Goal: Register for event/course

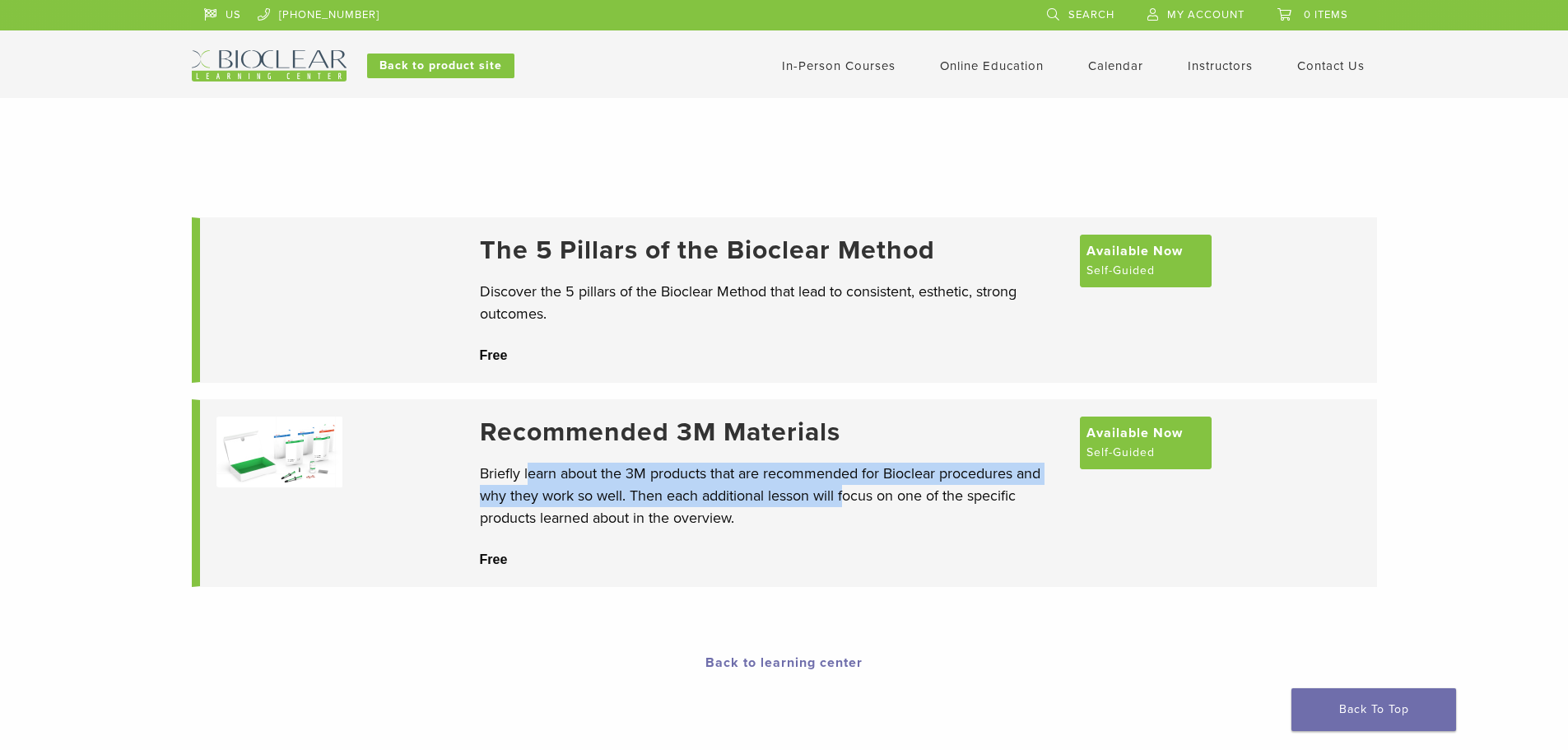
drag, startPoint x: 529, startPoint y: 476, endPoint x: 844, endPoint y: 488, distance: 315.2
click at [844, 488] on p "Briefly learn about the 3M products that are recommended for Bioclear procedure…" at bounding box center [771, 496] width 584 height 67
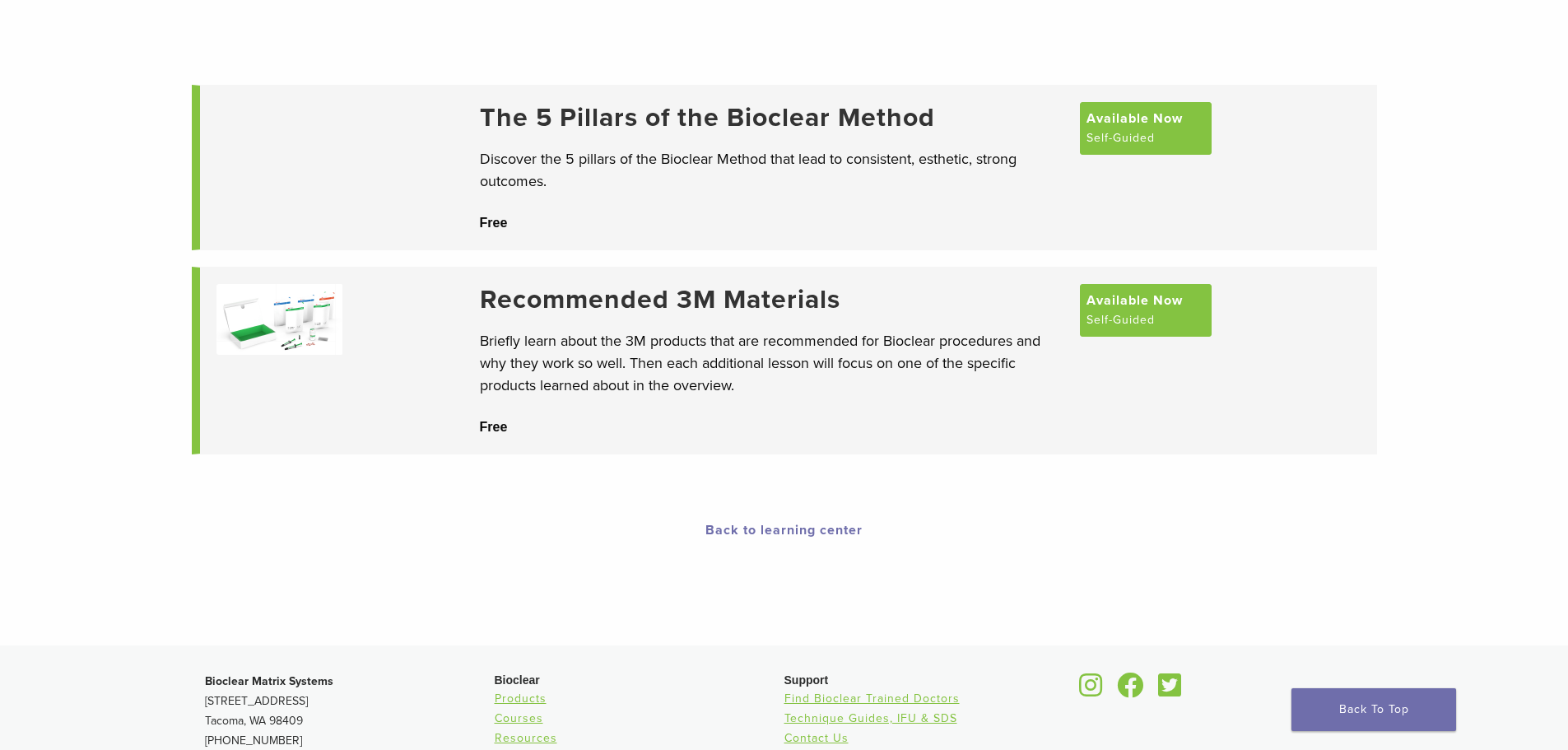
scroll to position [10, 0]
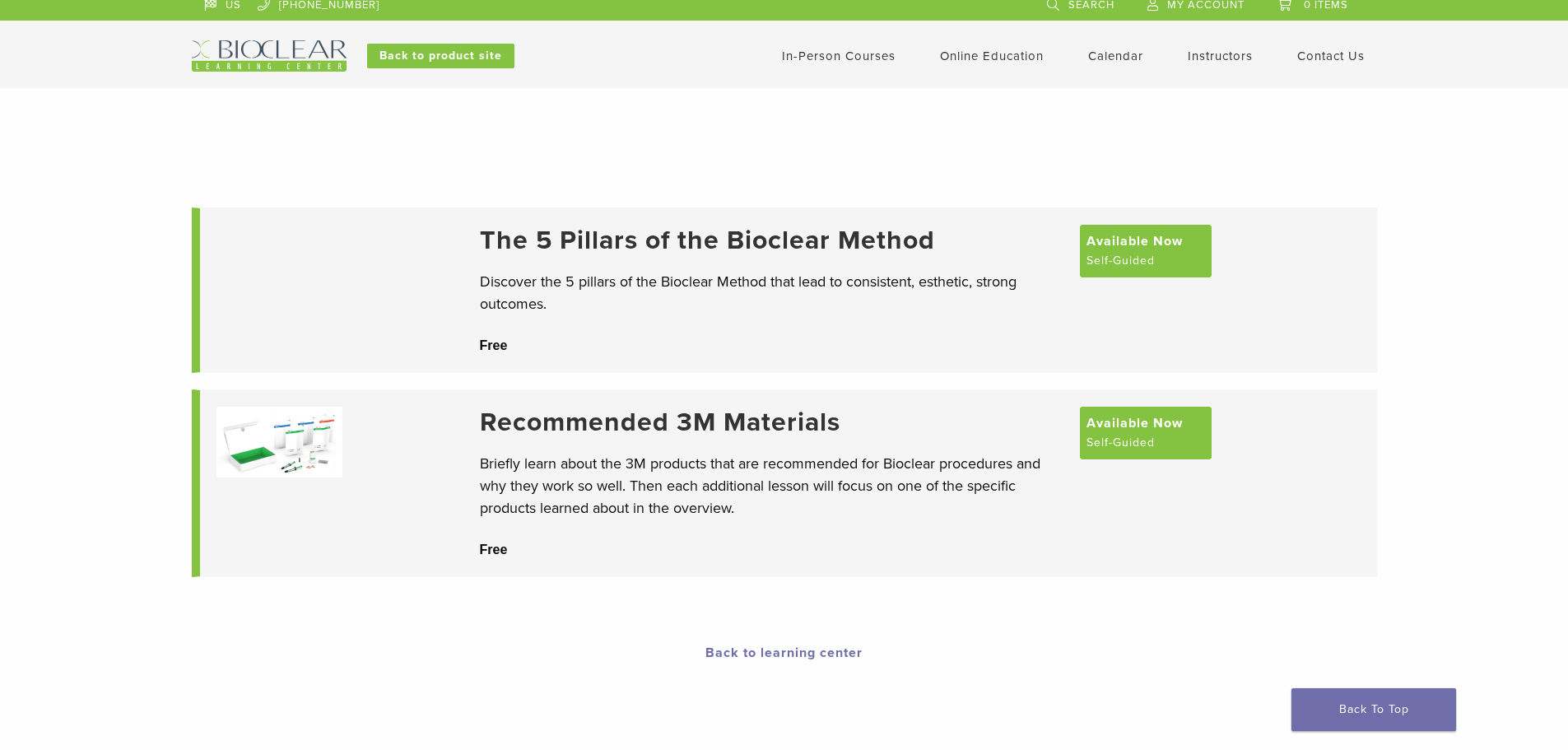
click at [869, 58] on link "In-Person Courses" at bounding box center [839, 56] width 113 height 15
click at [960, 76] on link "Interactive" at bounding box center [993, 84] width 100 height 37
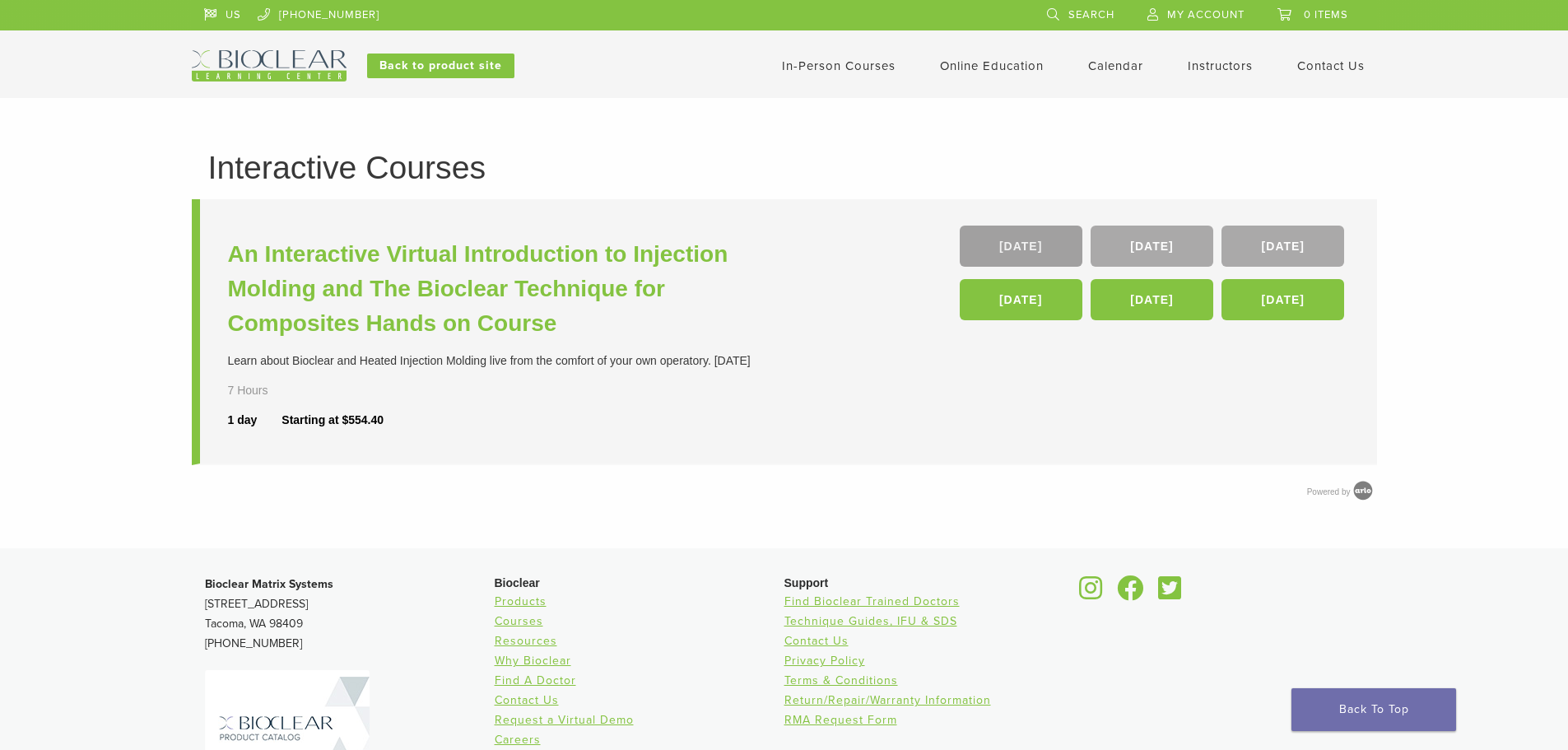
click at [981, 242] on link "[DATE]" at bounding box center [1021, 245] width 123 height 41
click at [1314, 240] on link "[DATE]" at bounding box center [1283, 245] width 123 height 41
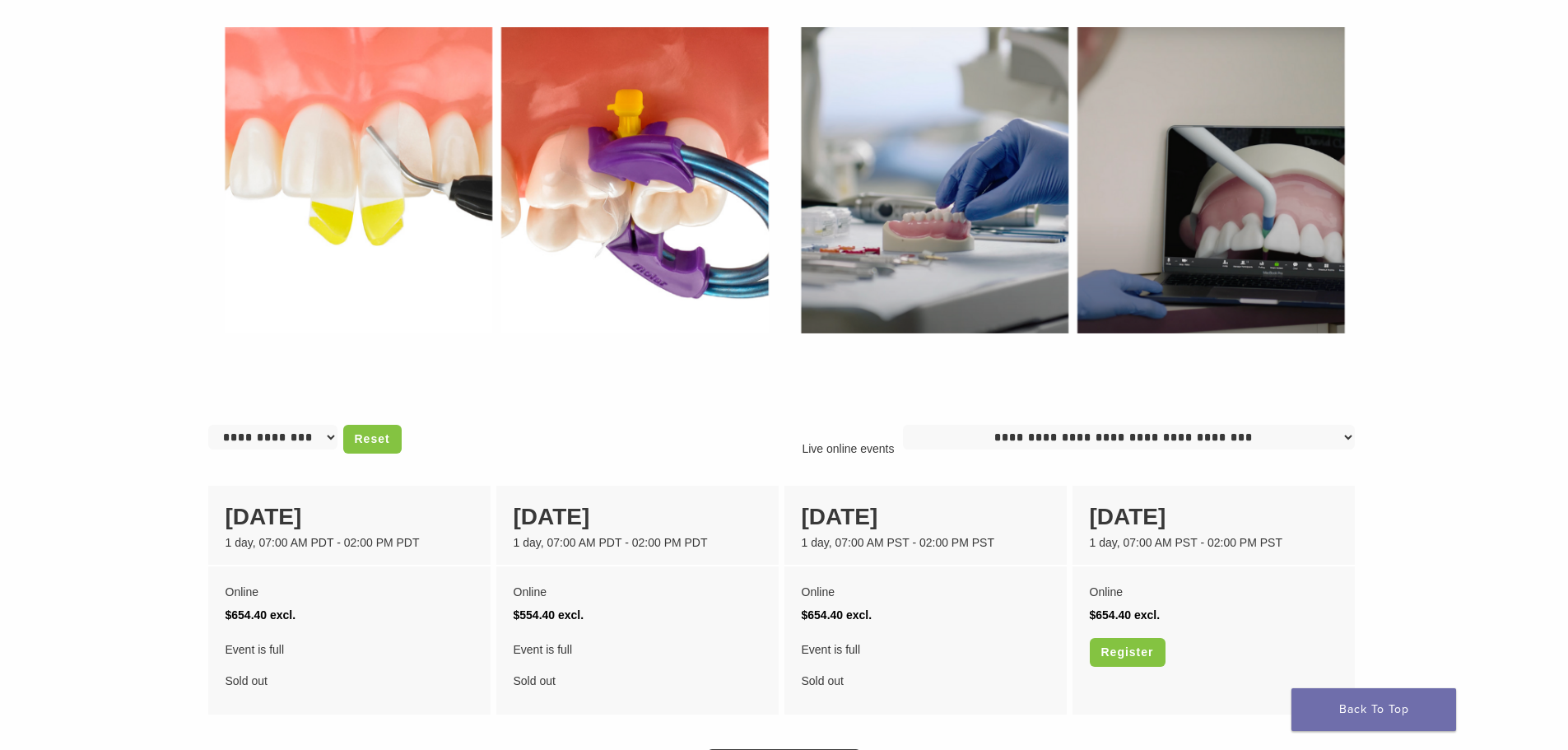
scroll to position [1070, 0]
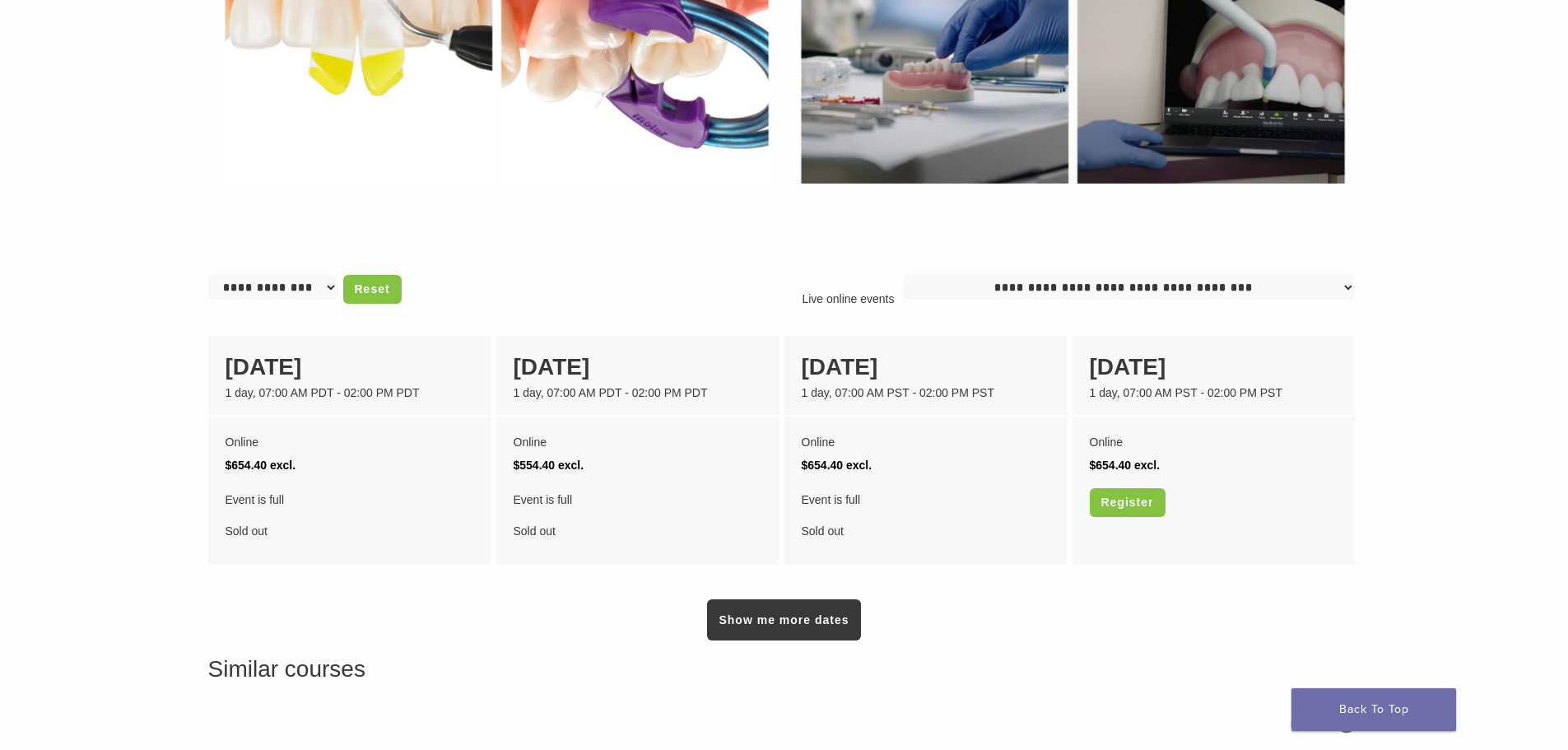
click at [1068, 616] on div "Show me more dates" at bounding box center [784, 605] width 1152 height 70
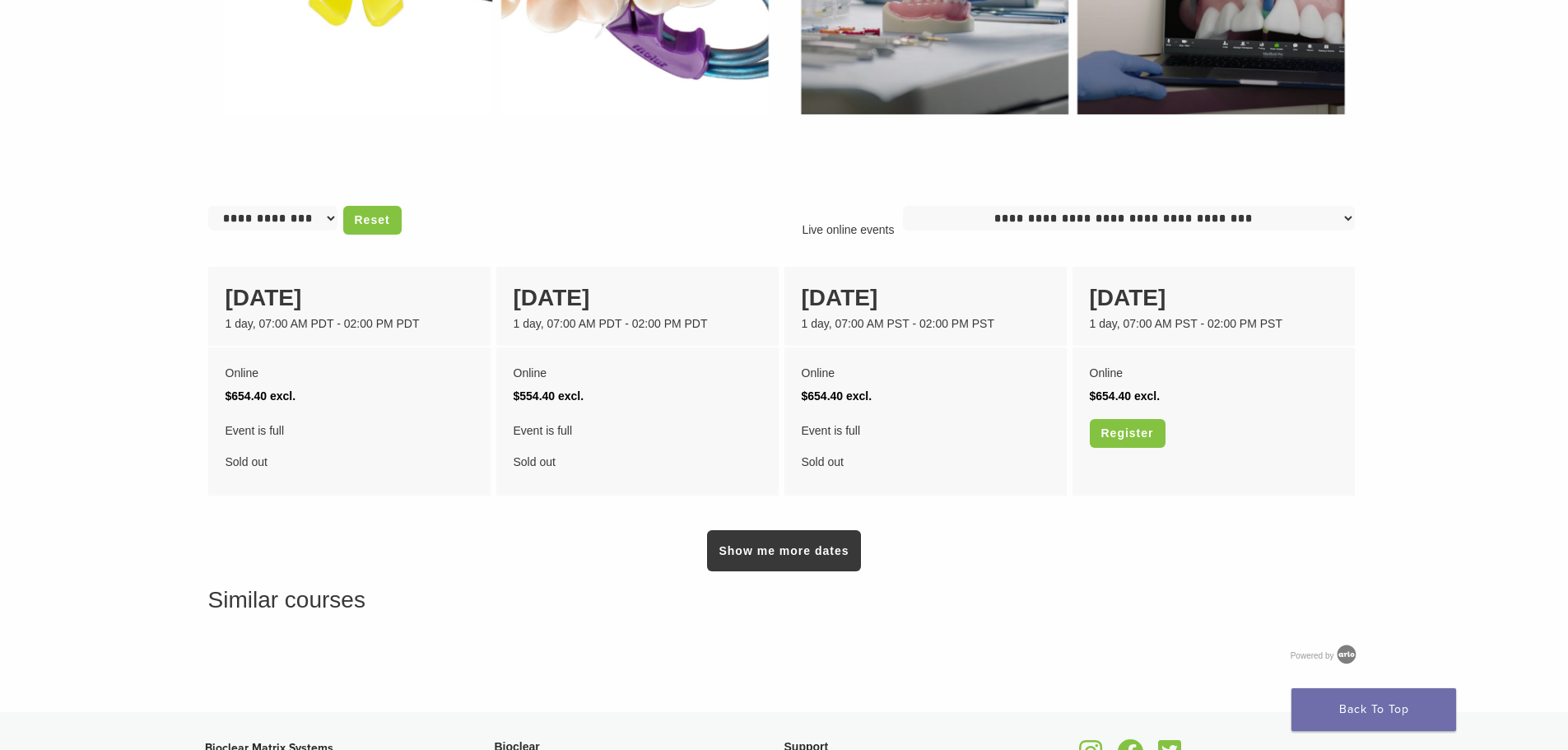
scroll to position [1234, 0]
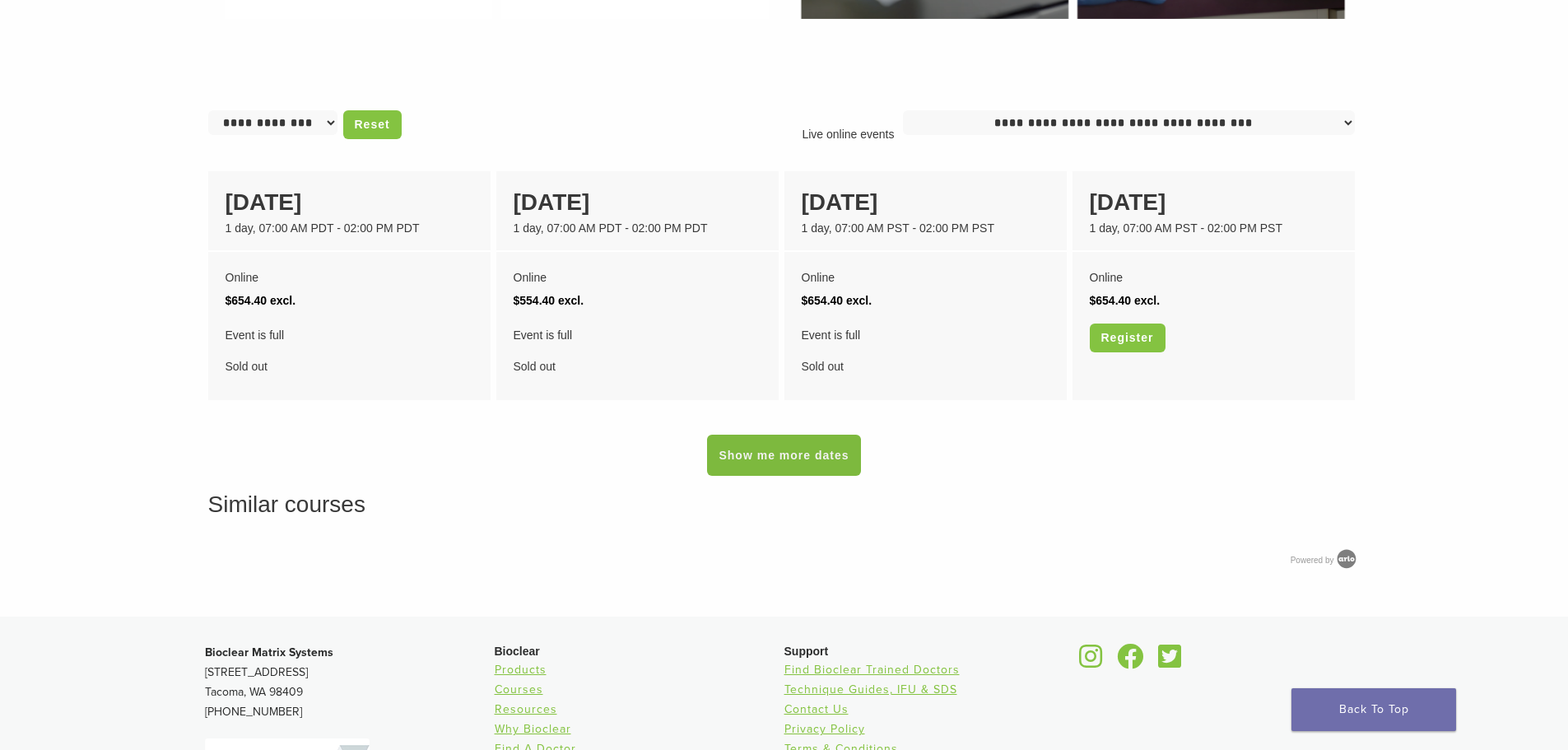
click at [846, 455] on link "Show me more dates" at bounding box center [783, 455] width 153 height 41
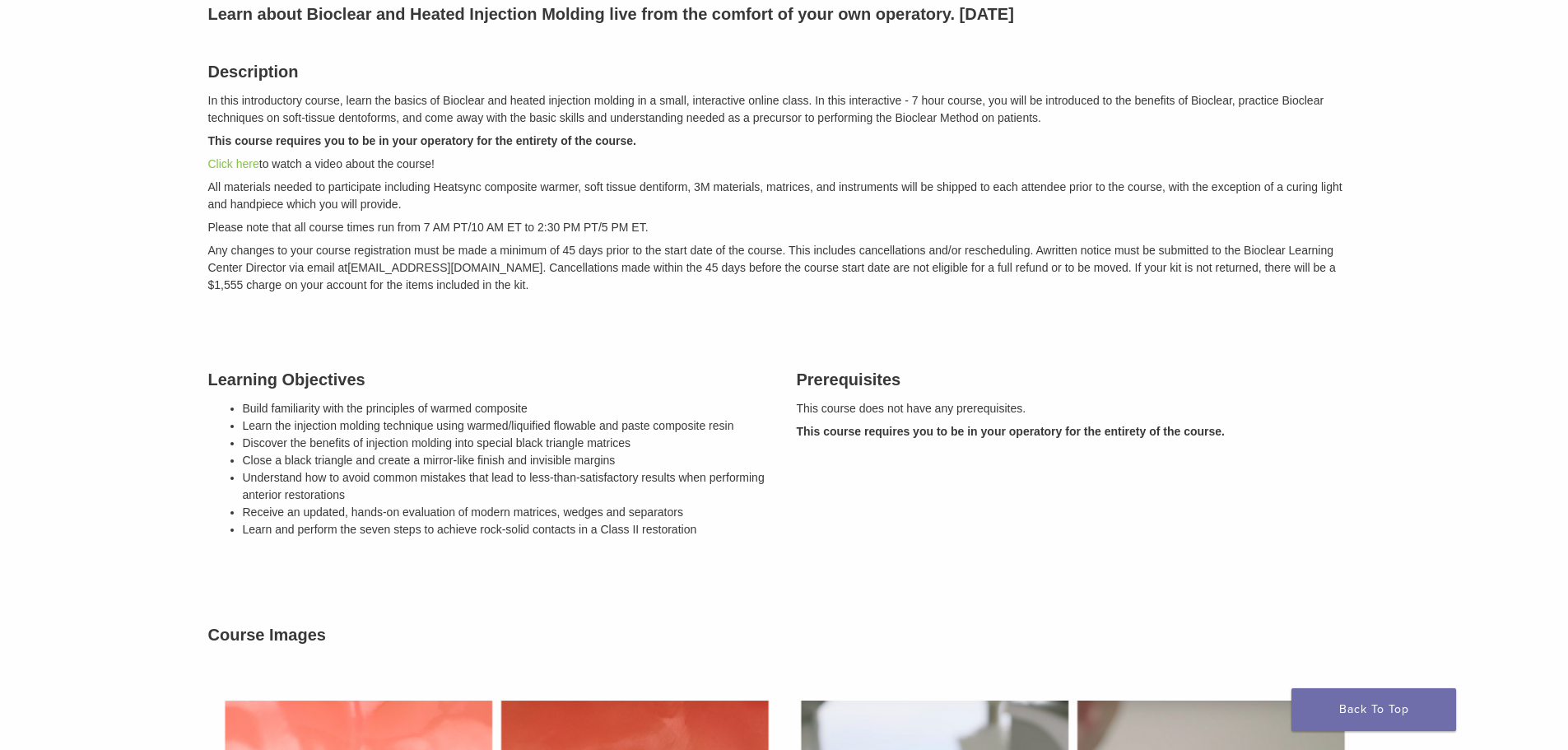
scroll to position [0, 0]
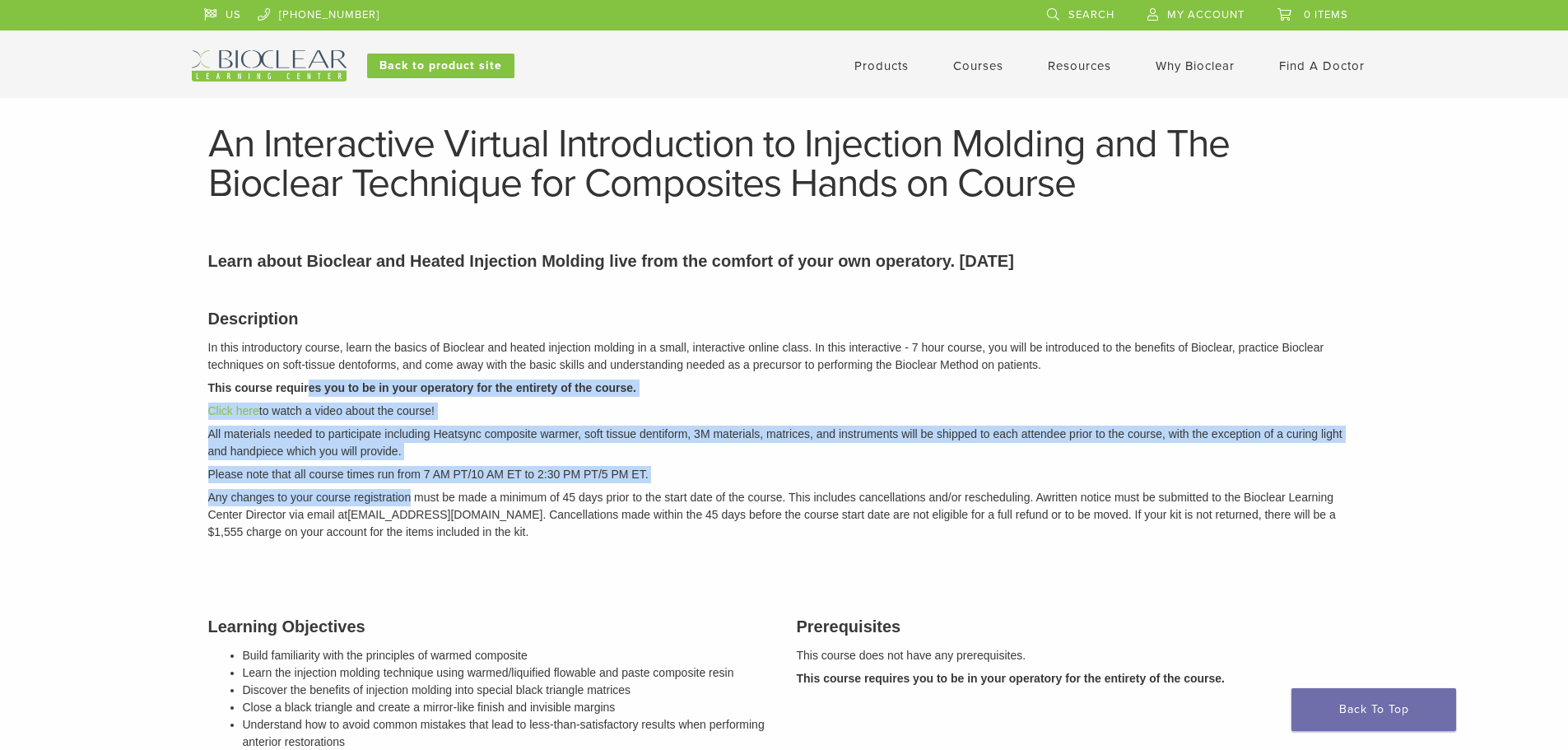
drag, startPoint x: 309, startPoint y: 394, endPoint x: 424, endPoint y: 526, distance: 175.1
click at [412, 506] on div "Description In this introductory course, learn the basics of Bioclear and heate…" at bounding box center [784, 422] width 1176 height 273
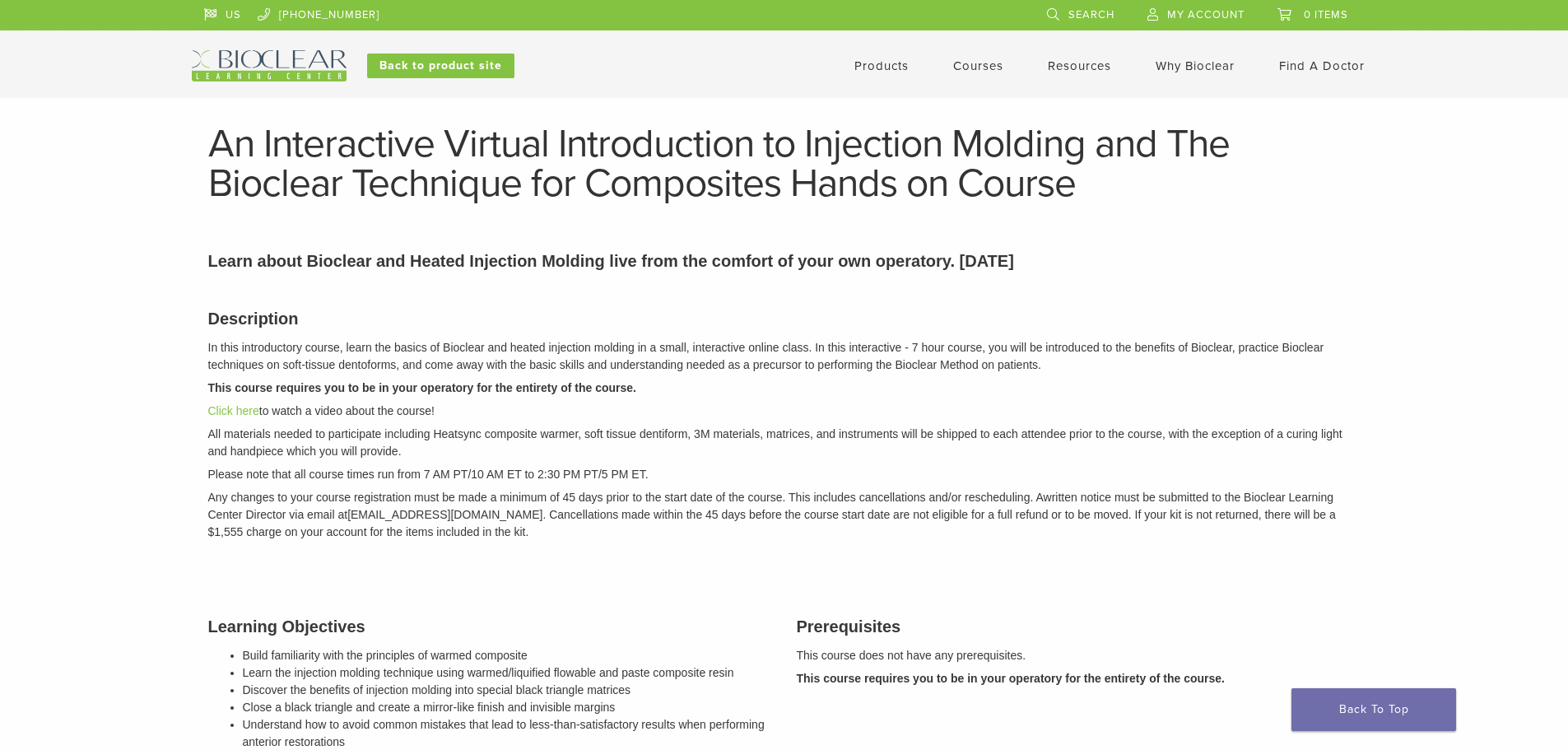
click at [425, 526] on em "Any changes to your course registration must be made a minimum of 45 days prior…" at bounding box center [772, 514] width 1127 height 48
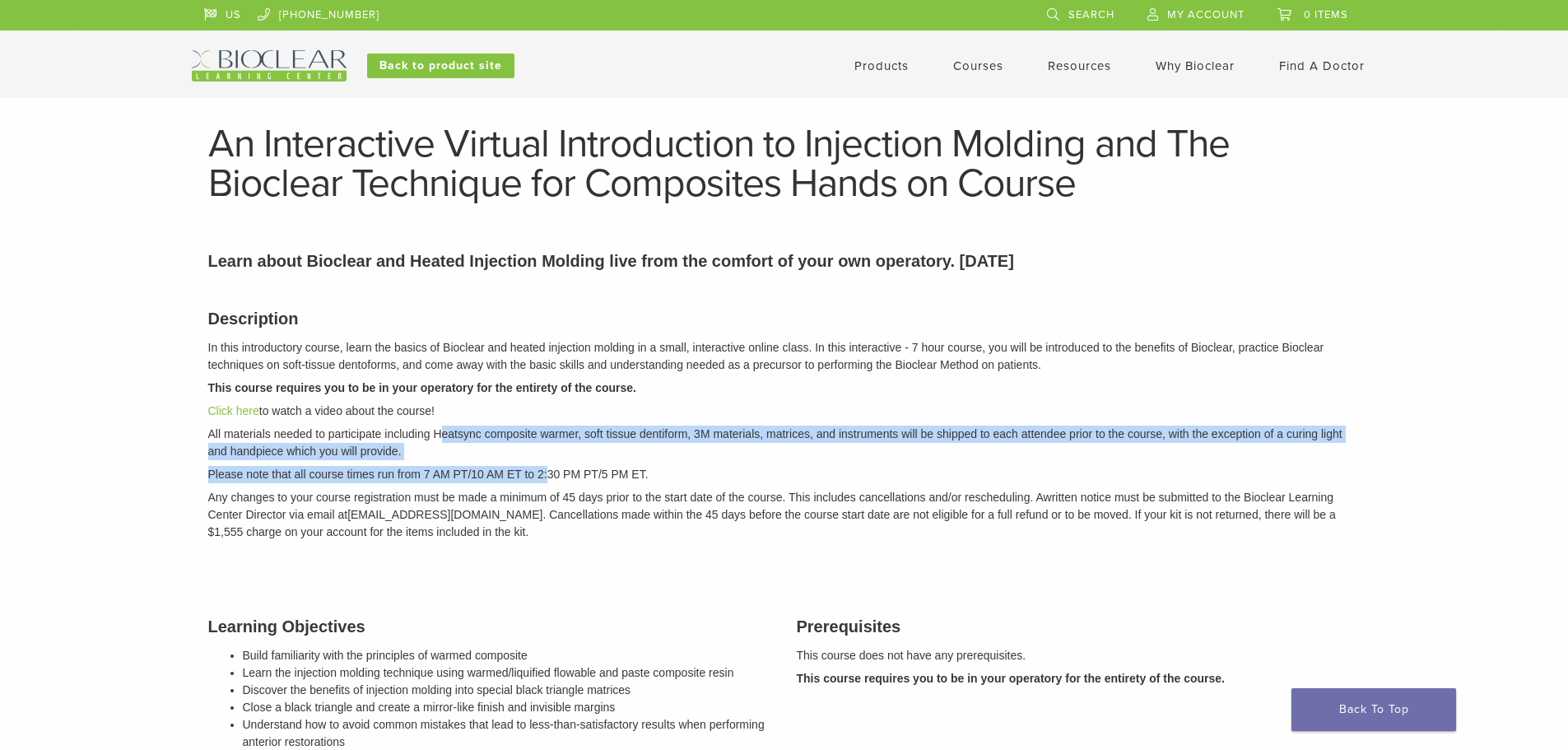
drag, startPoint x: 444, startPoint y: 435, endPoint x: 546, endPoint y: 462, distance: 105.5
click at [546, 462] on div "Description In this introductory course, learn the basics of Bioclear and heate…" at bounding box center [784, 422] width 1176 height 273
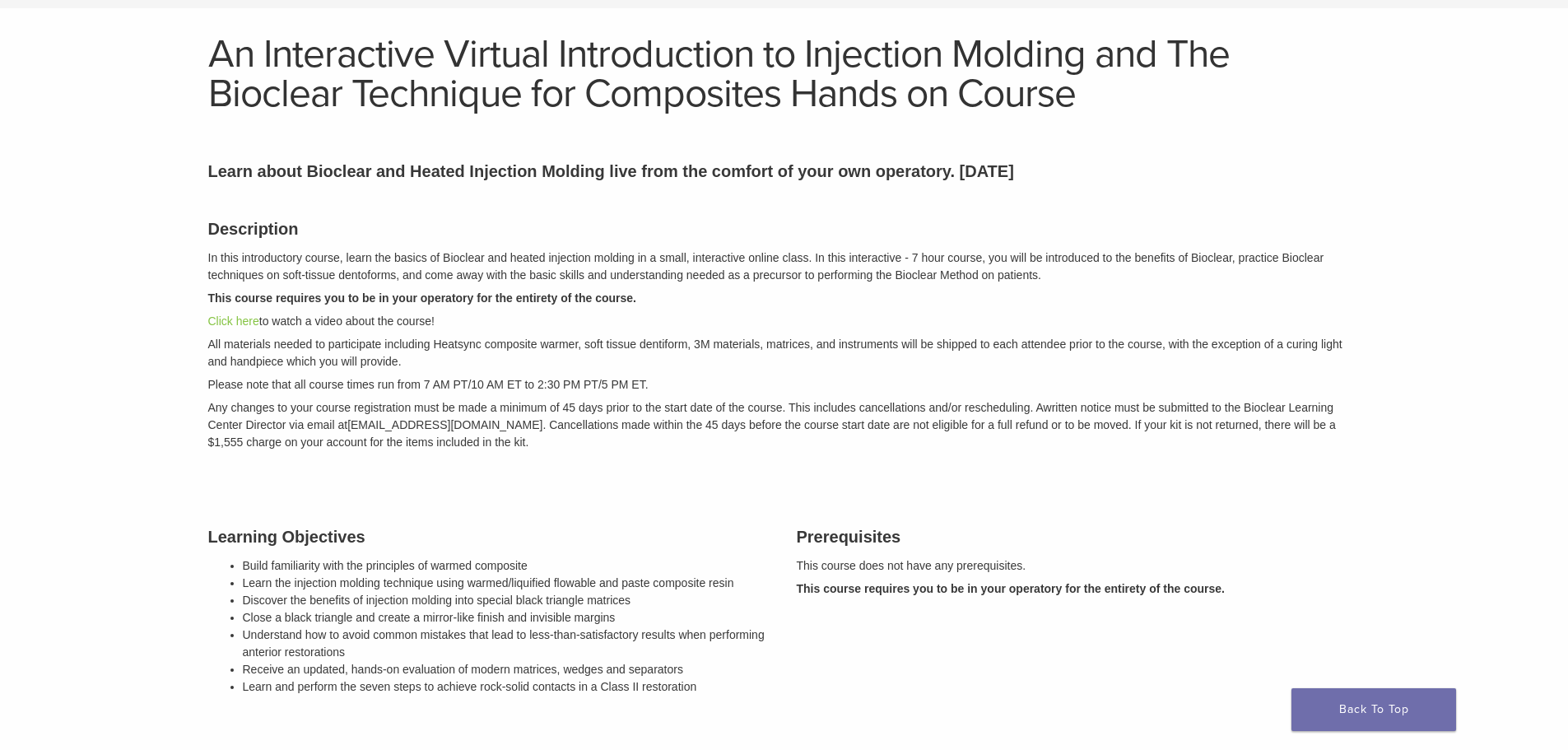
scroll to position [247, 0]
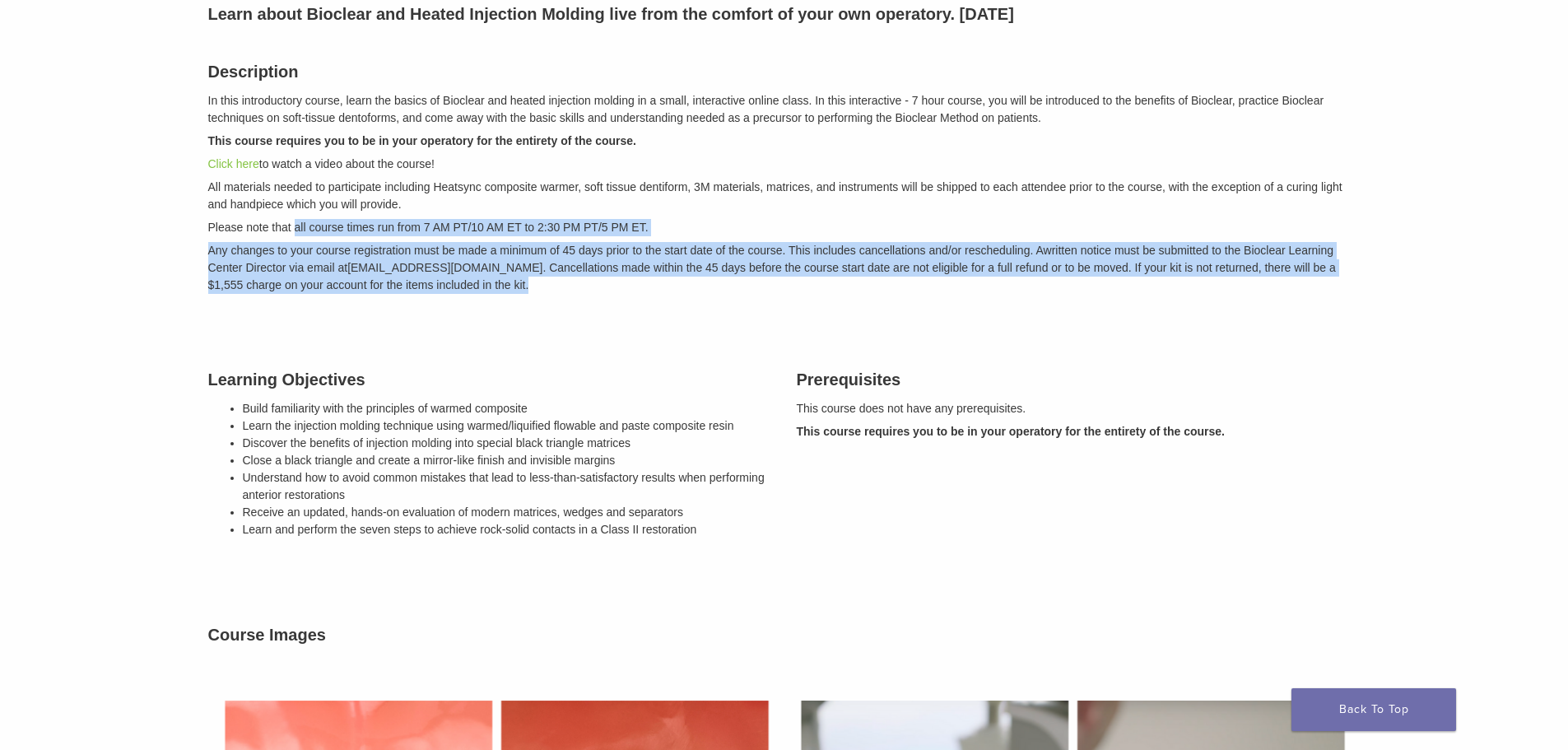
drag, startPoint x: 293, startPoint y: 225, endPoint x: 499, endPoint y: 323, distance: 228.1
click at [499, 323] on div "Description In this introductory course, learn the basics of Bioclear and heate…" at bounding box center [784, 571] width 1176 height 1066
click at [510, 324] on div "Description In this introductory course, learn the basics of Bioclear and heate…" at bounding box center [784, 571] width 1176 height 1066
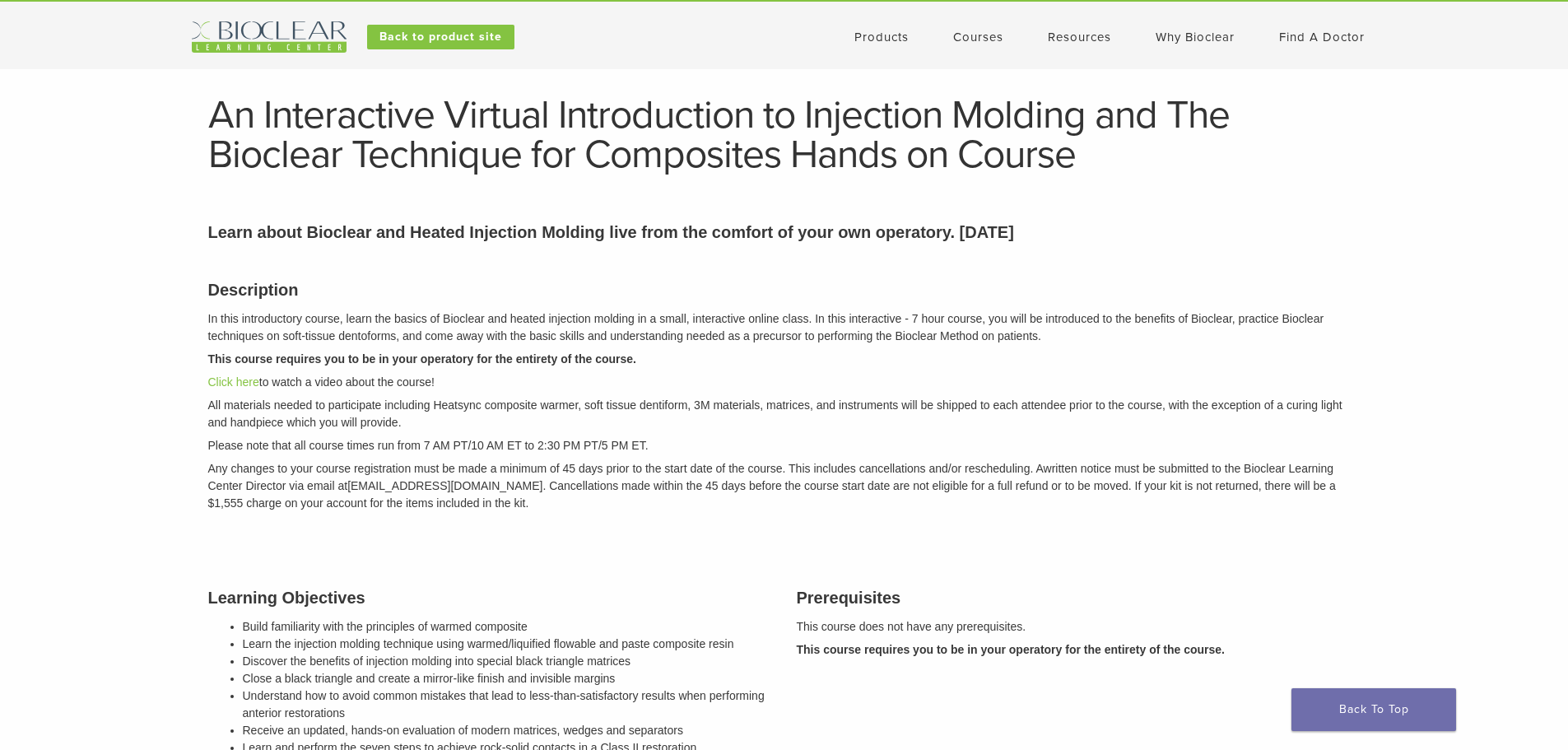
scroll to position [0, 0]
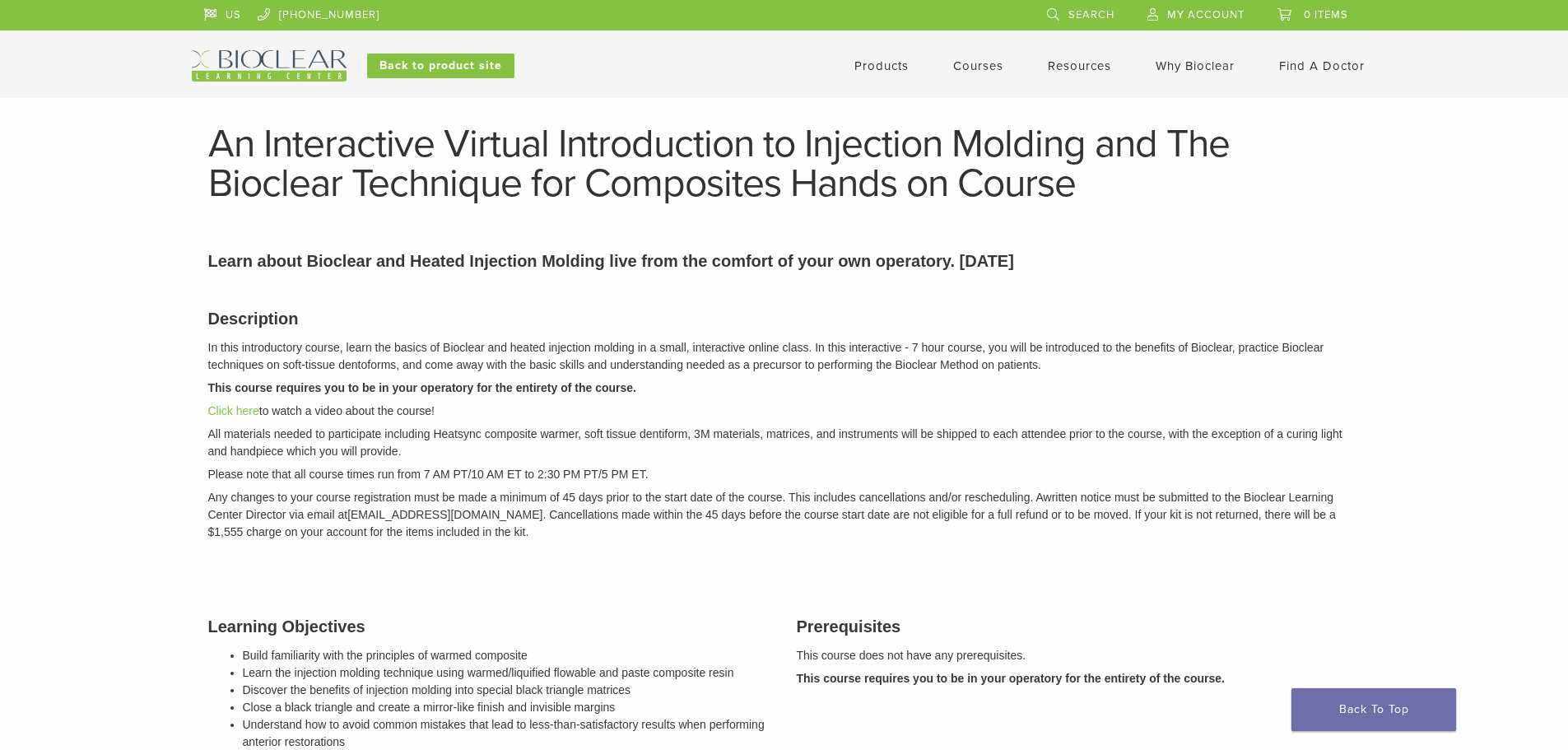
click at [877, 64] on link "Products" at bounding box center [881, 66] width 54 height 15
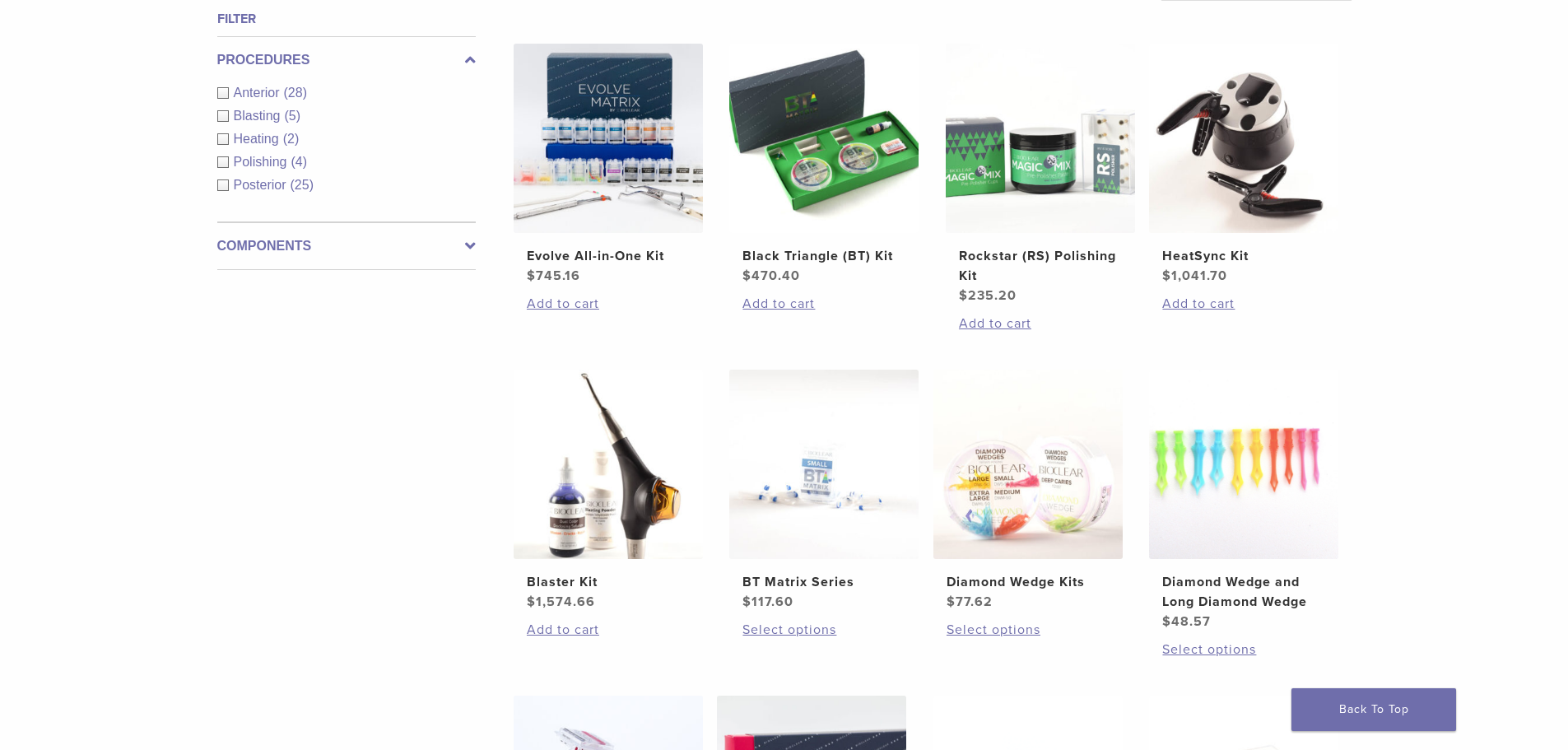
scroll to position [659, 0]
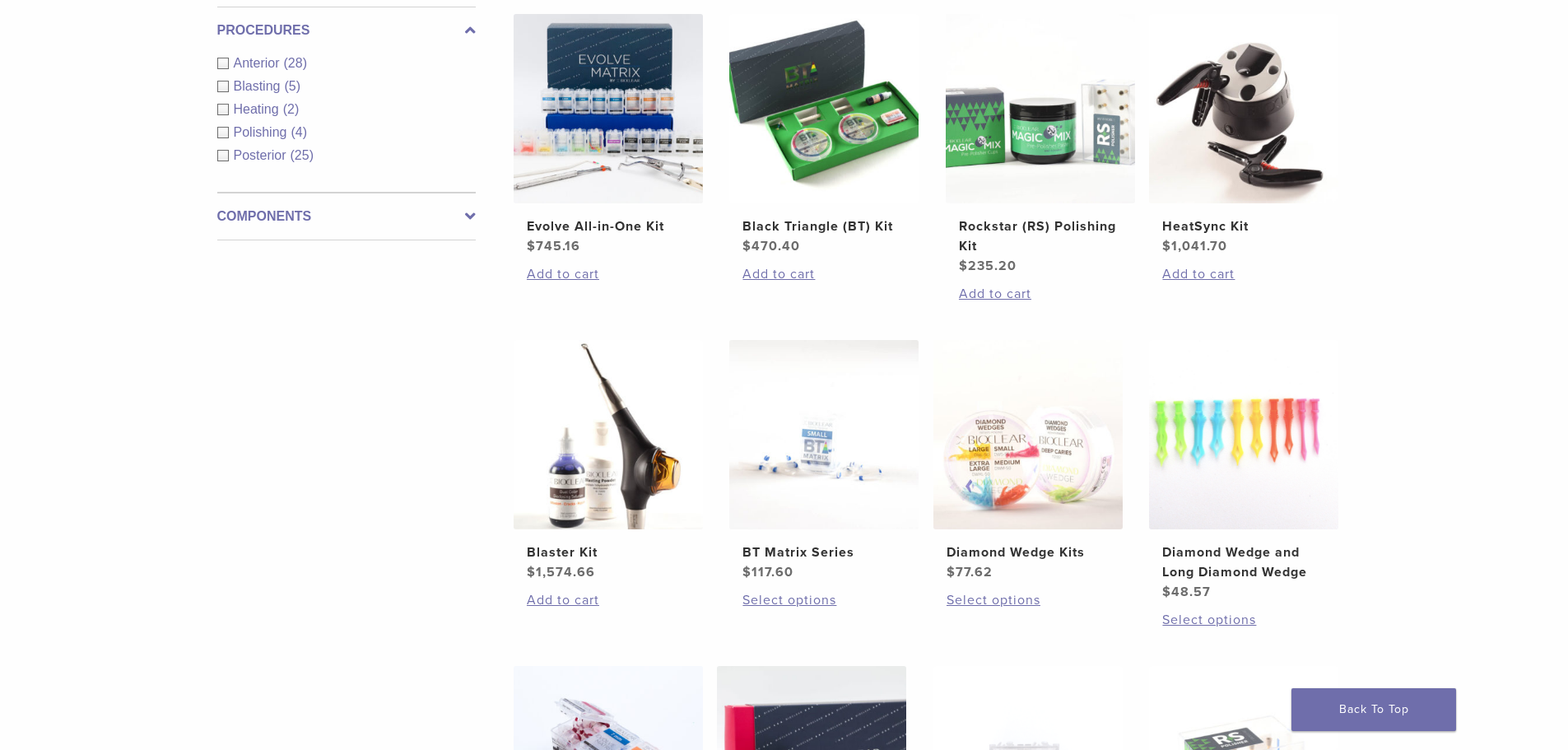
click at [1472, 528] on div "**********" at bounding box center [784, 359] width 1568 height 1604
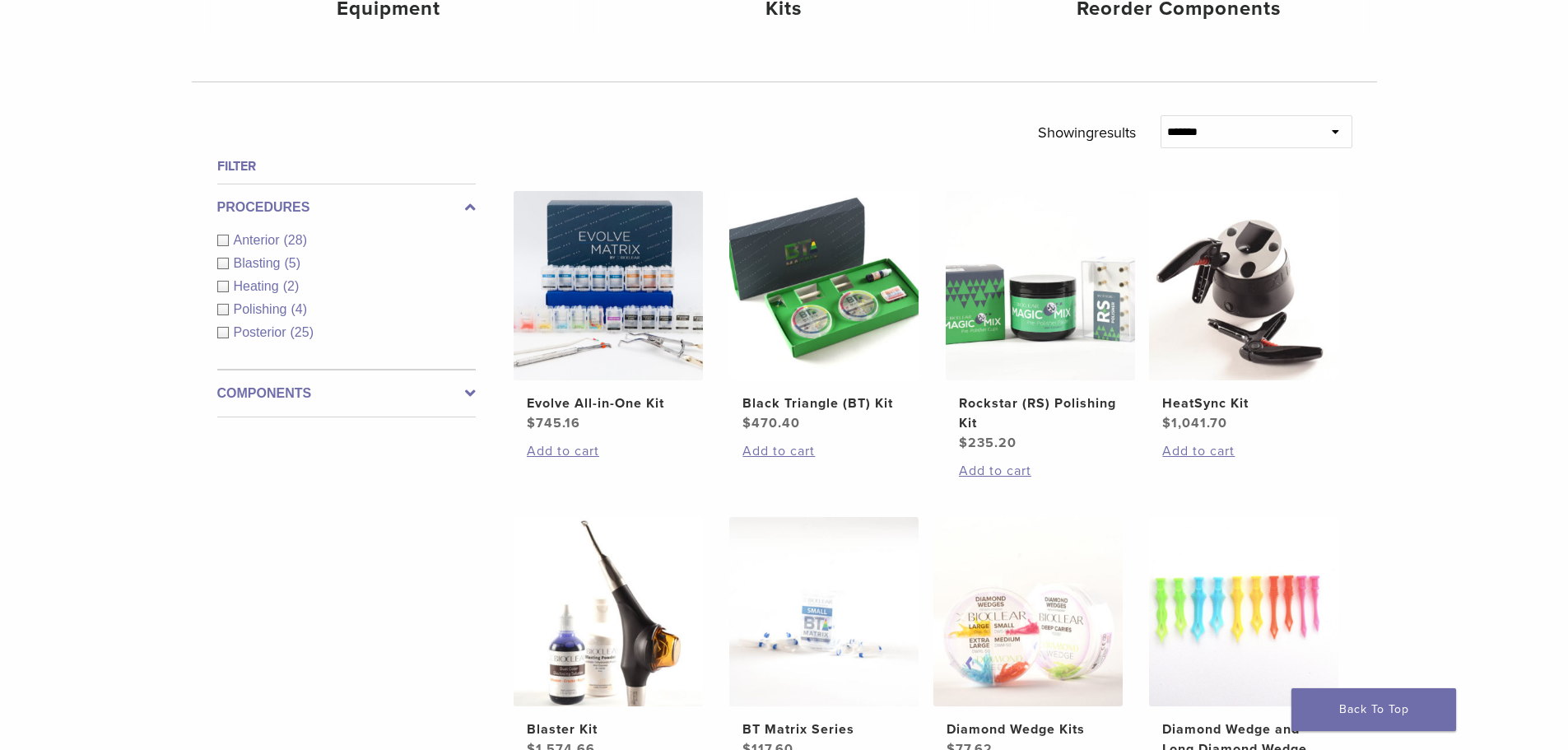
scroll to position [329, 0]
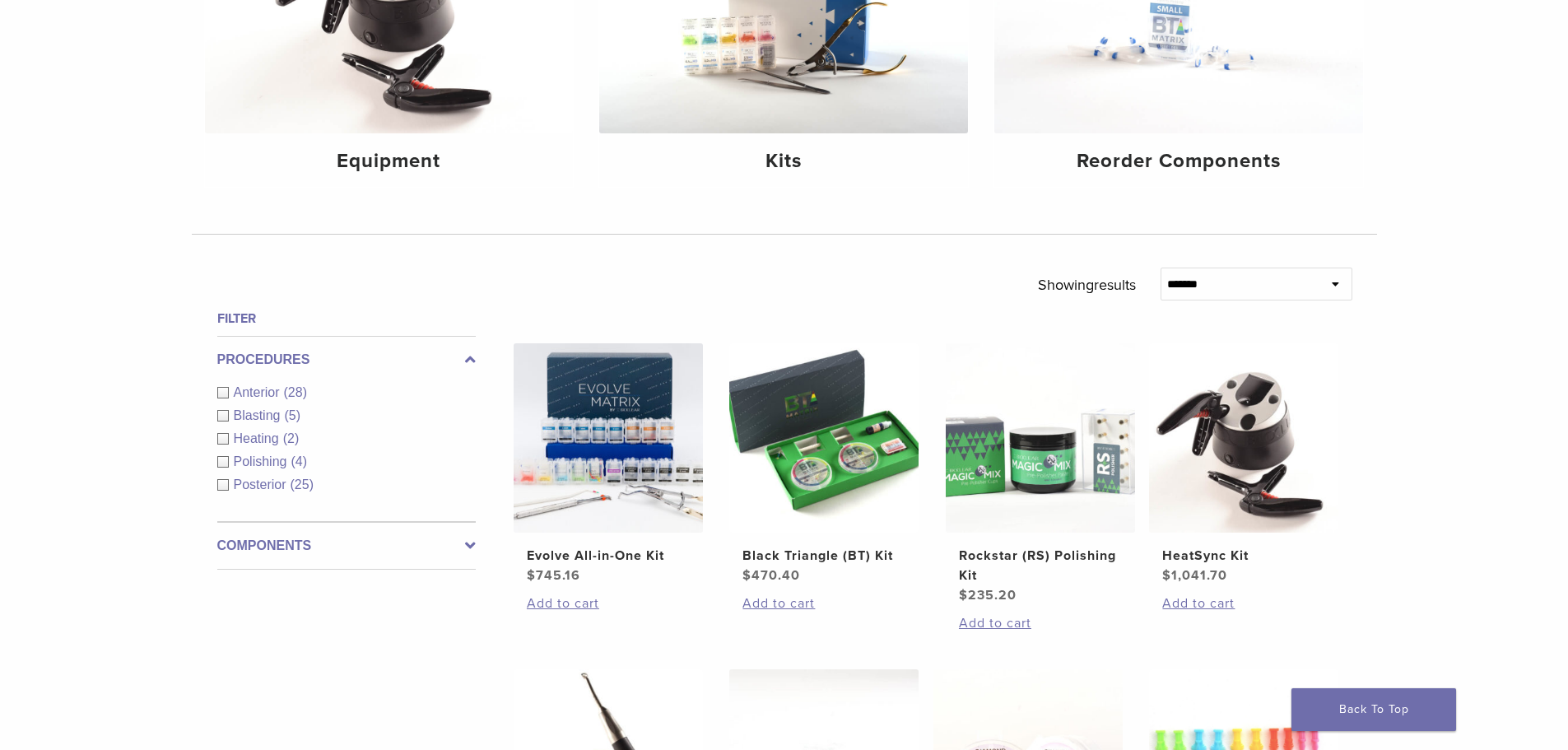
click at [1409, 542] on div "**********" at bounding box center [784, 689] width 1568 height 1604
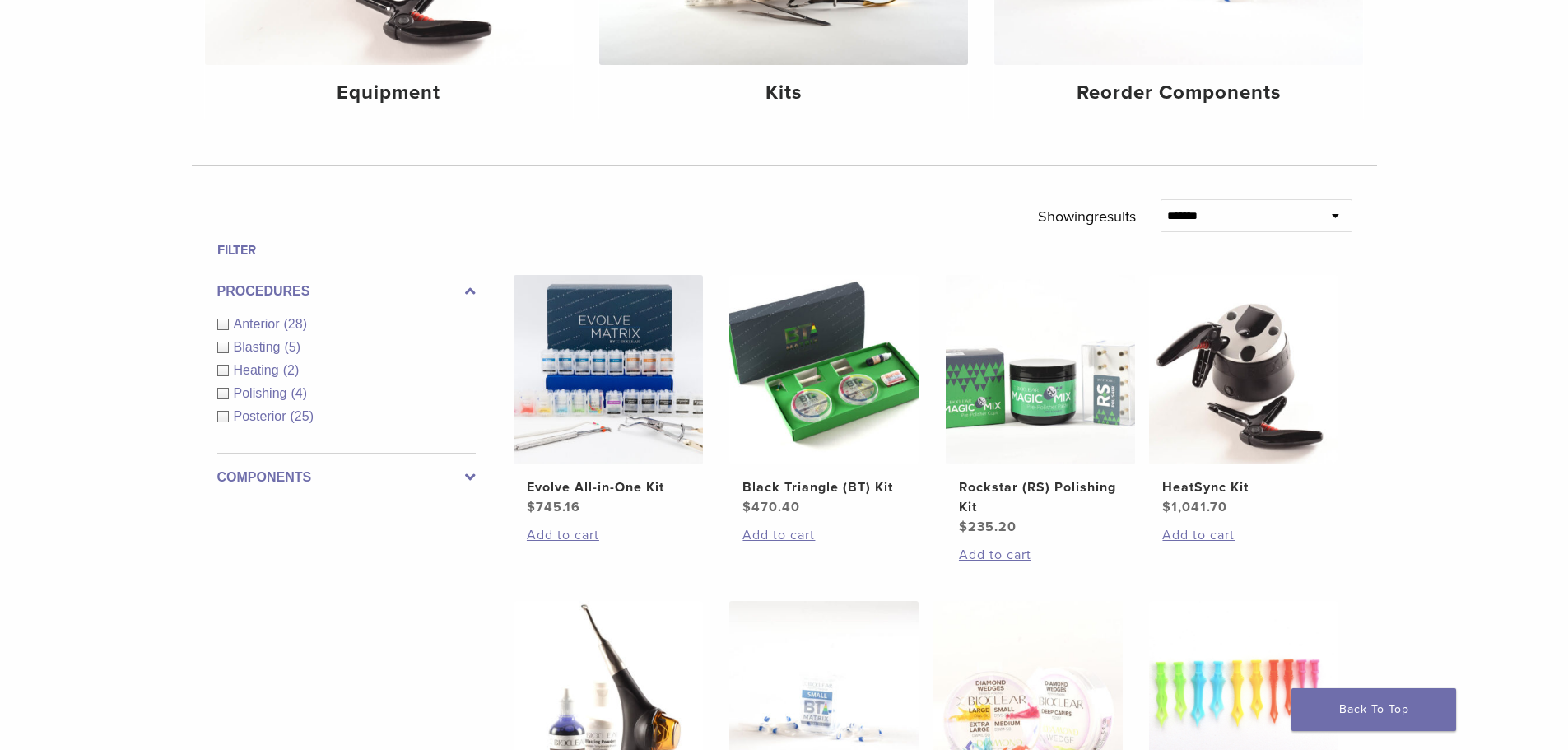
scroll to position [494, 0]
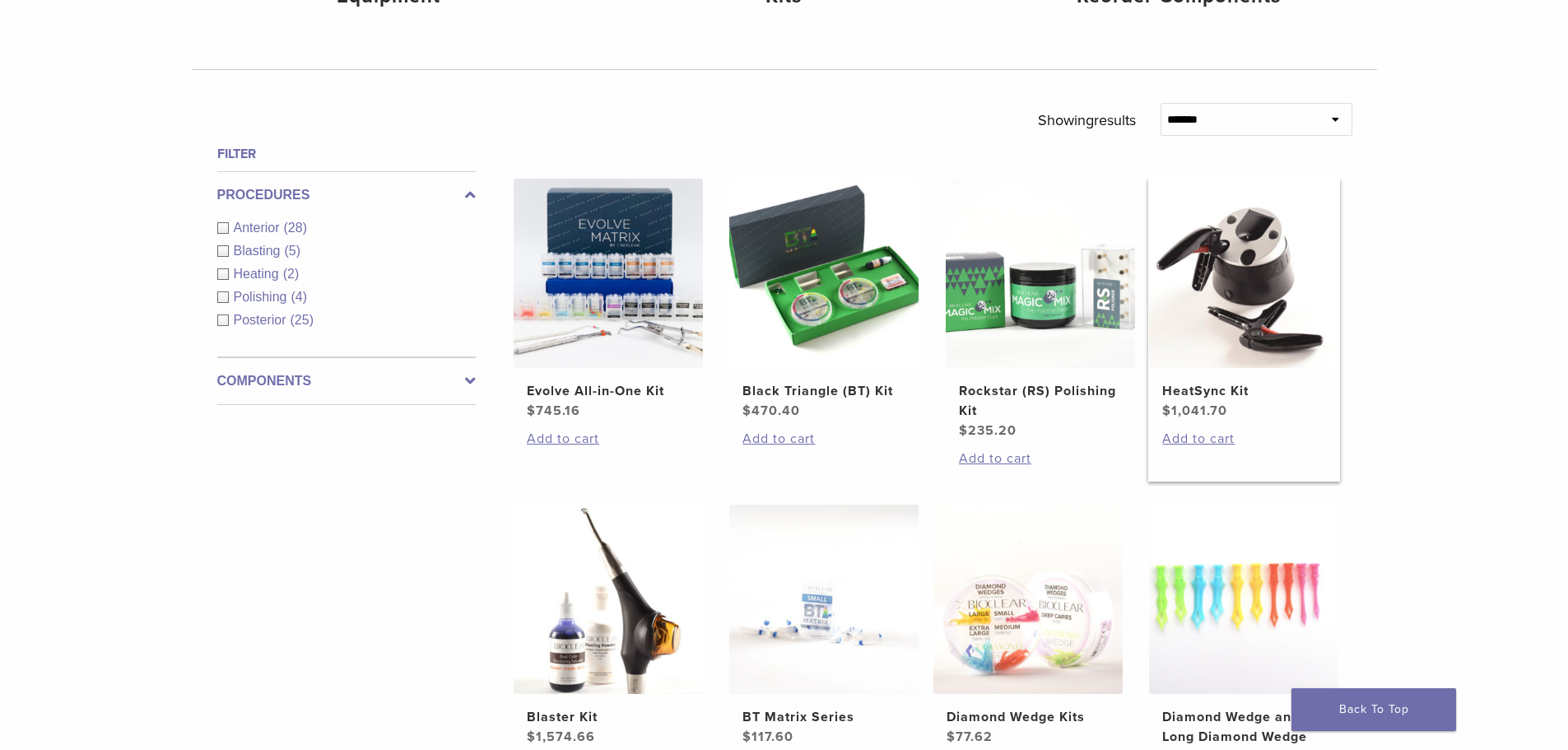
click at [1273, 251] on img at bounding box center [1243, 273] width 189 height 189
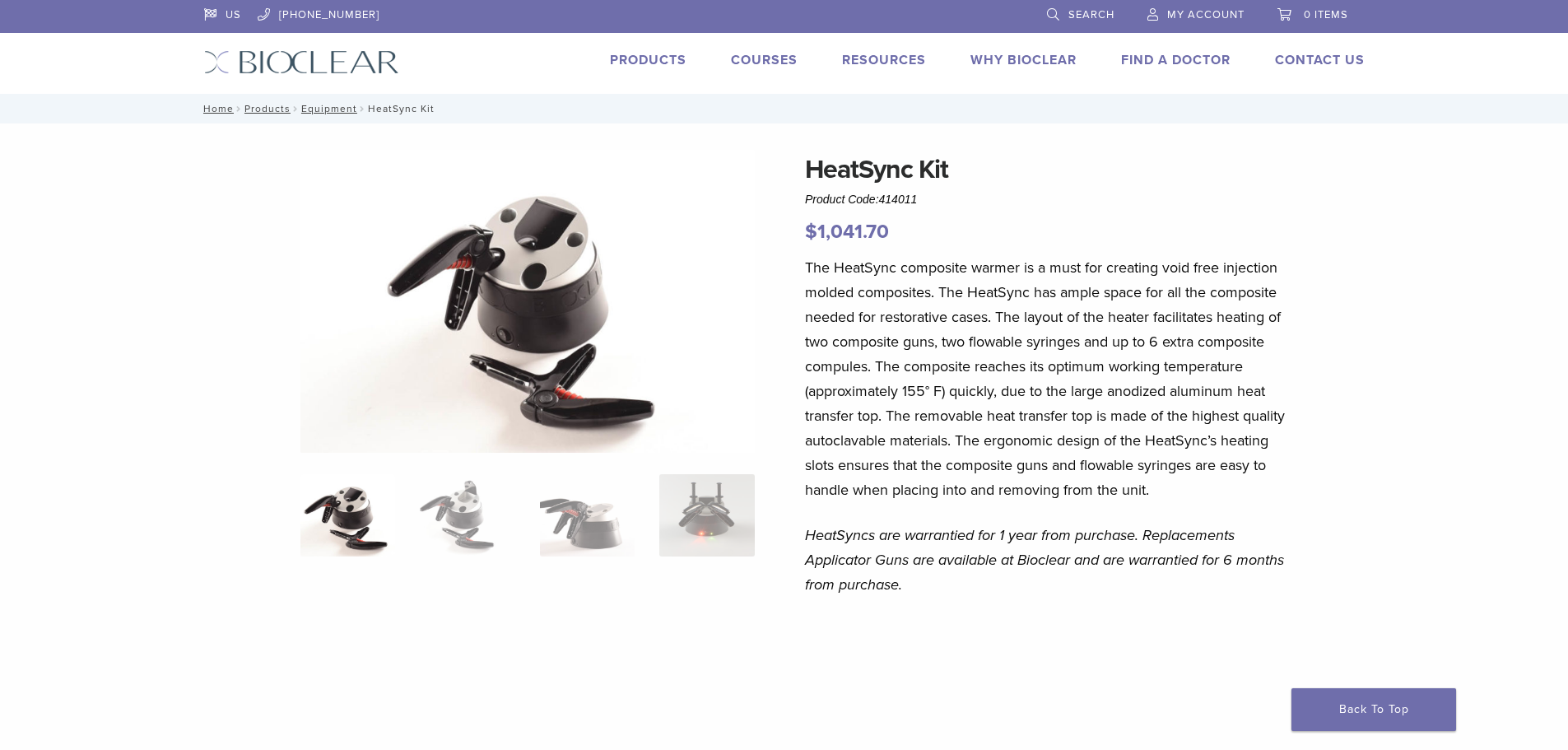
click at [284, 75] on div "US [PHONE_NUMBER] Search My Account 0 items Cart No products in the cart. Back …" at bounding box center [784, 47] width 1185 height 94
click at [290, 57] on img at bounding box center [301, 62] width 195 height 24
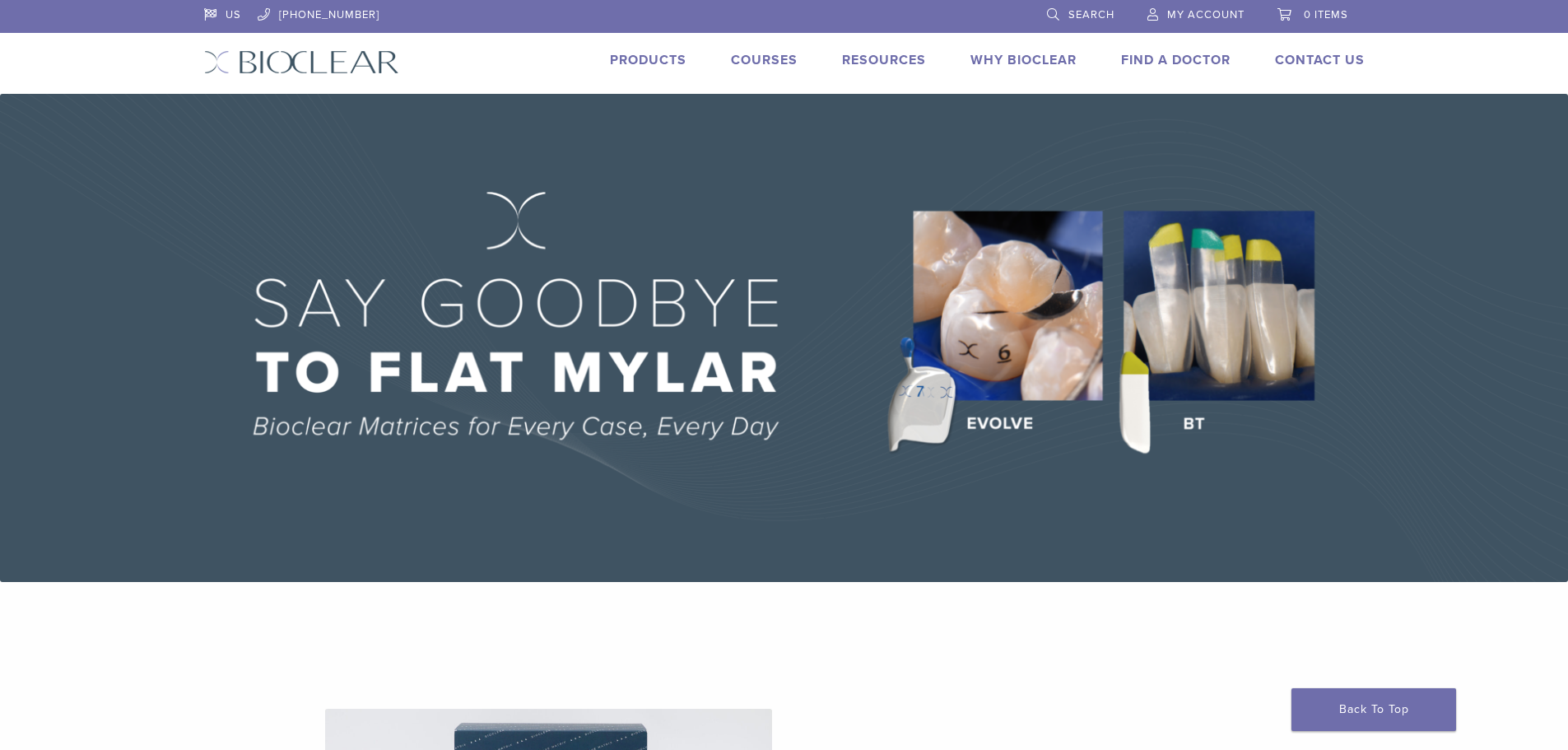
click at [755, 59] on link "Courses" at bounding box center [764, 60] width 67 height 16
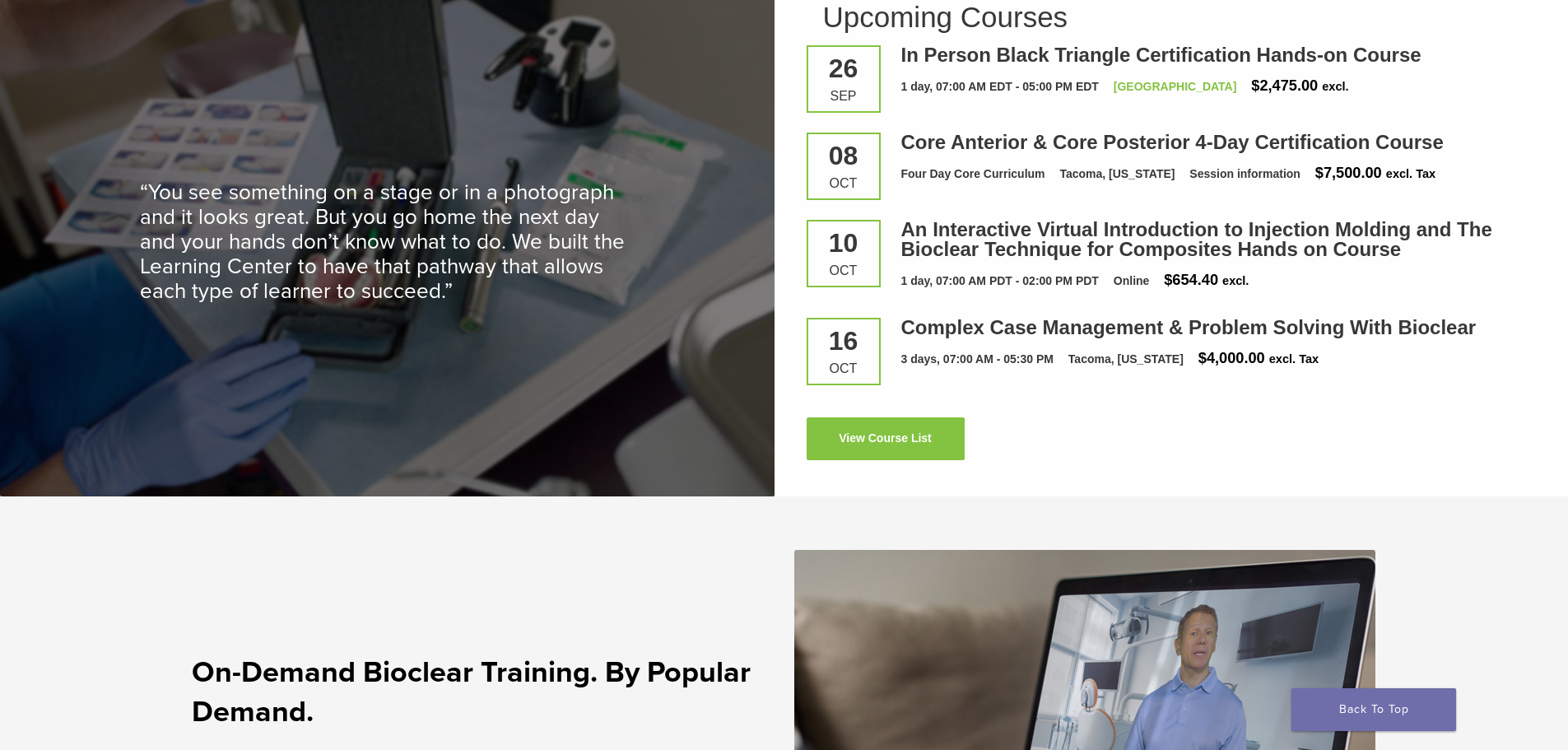
scroll to position [2331, 0]
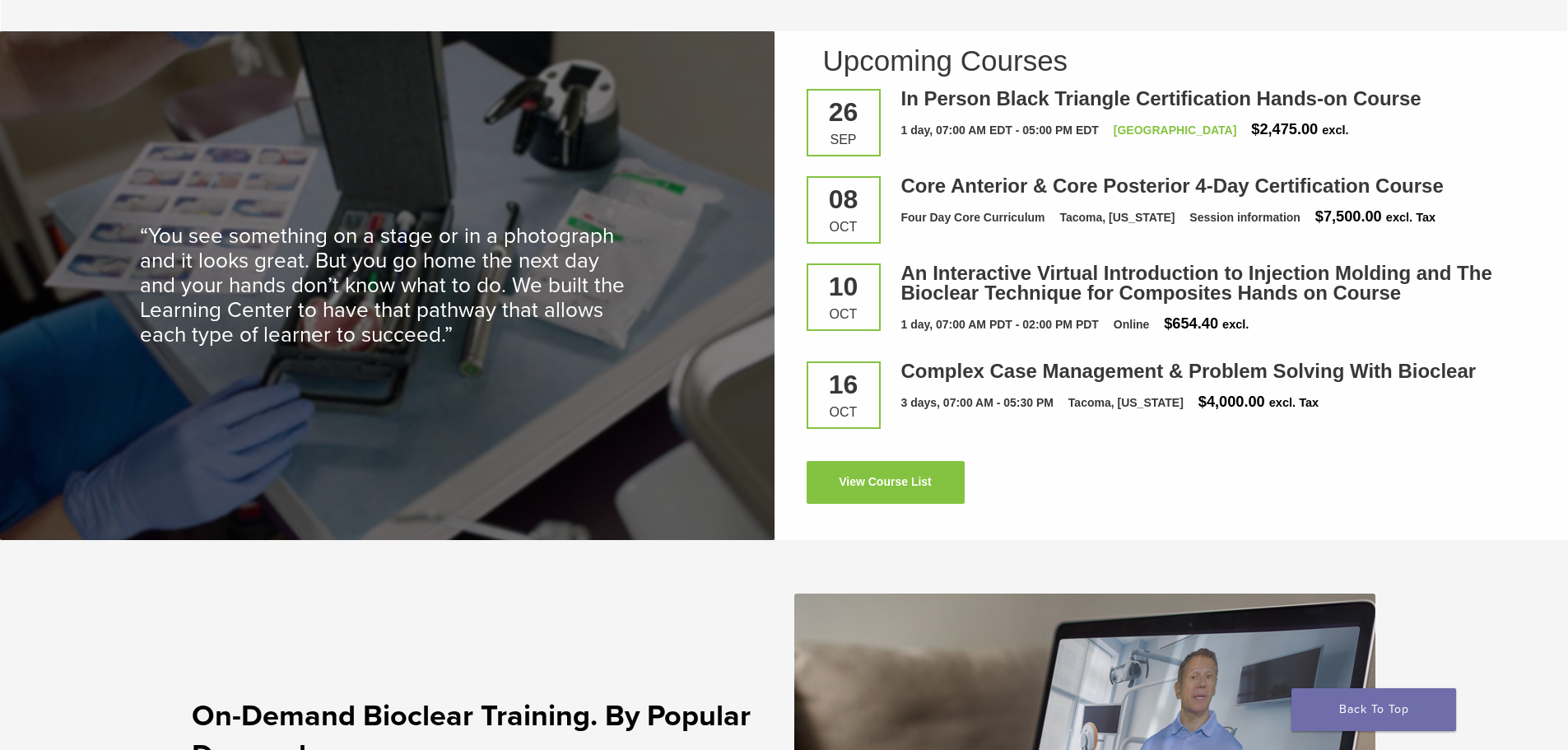
click at [816, 292] on div "10 Oct" at bounding box center [843, 297] width 74 height 68
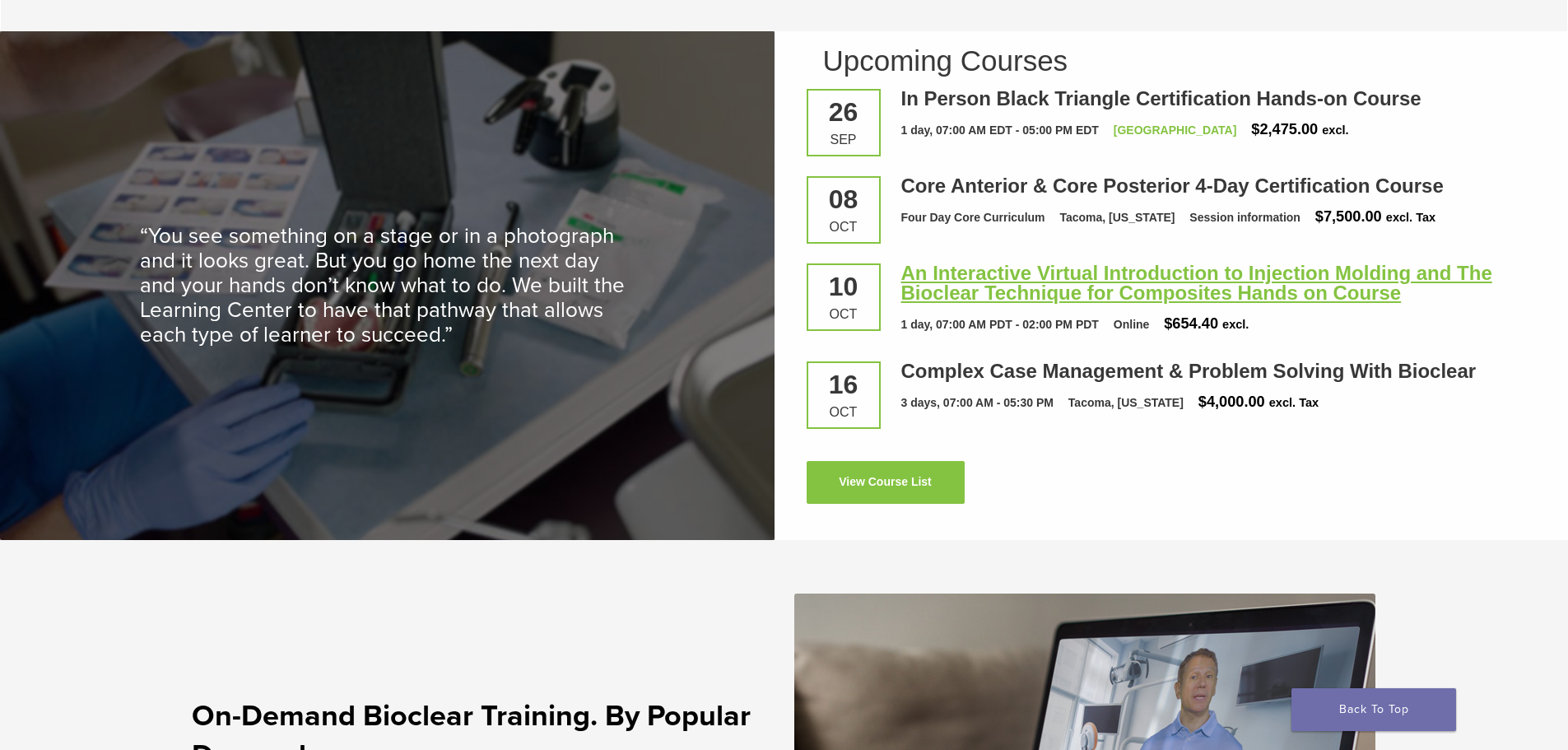
drag, startPoint x: 916, startPoint y: 276, endPoint x: 949, endPoint y: 280, distance: 33.2
click at [918, 276] on link "An Interactive Virtual Introduction to Injection Molding and The Bioclear Techn…" at bounding box center [1197, 283] width 591 height 42
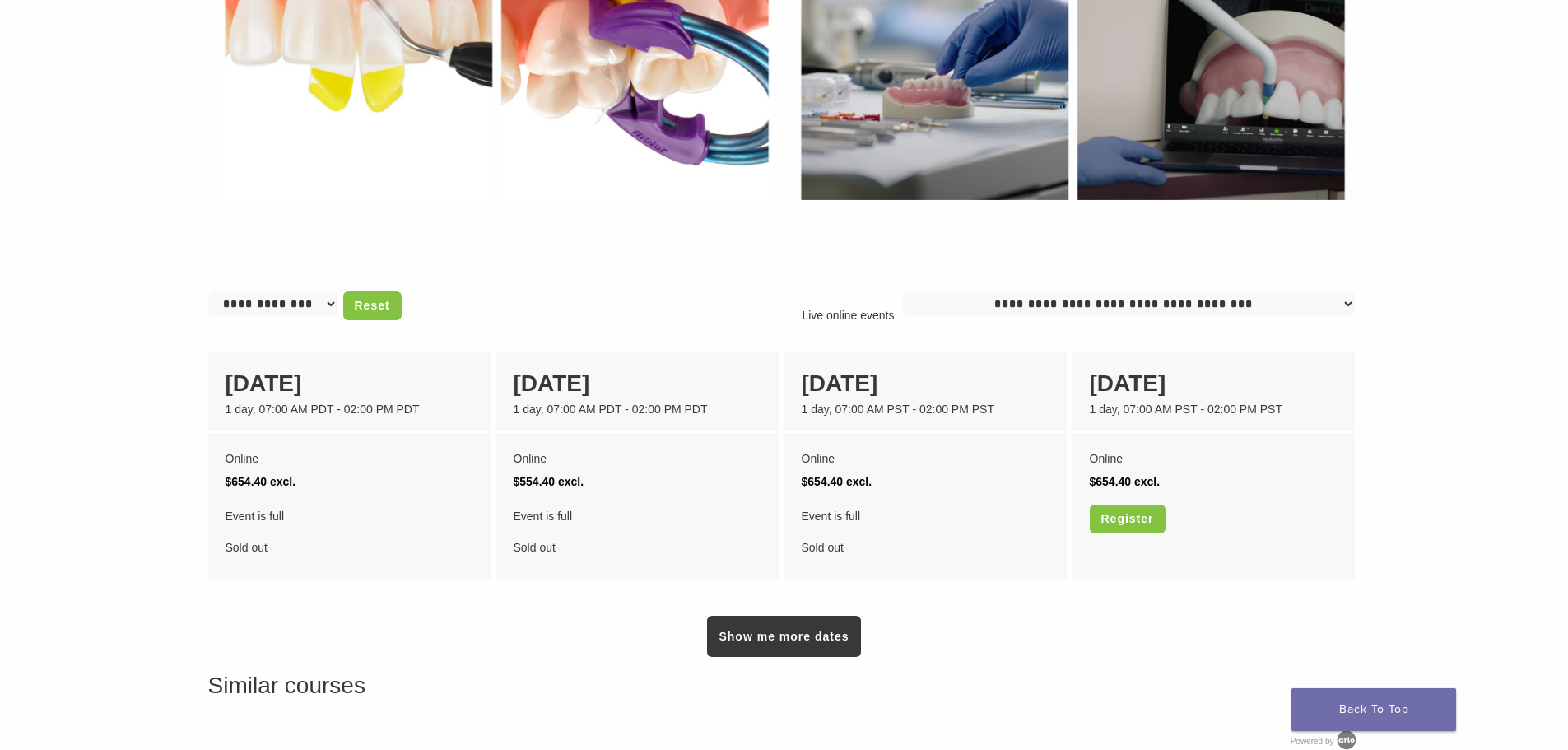
scroll to position [1152, 0]
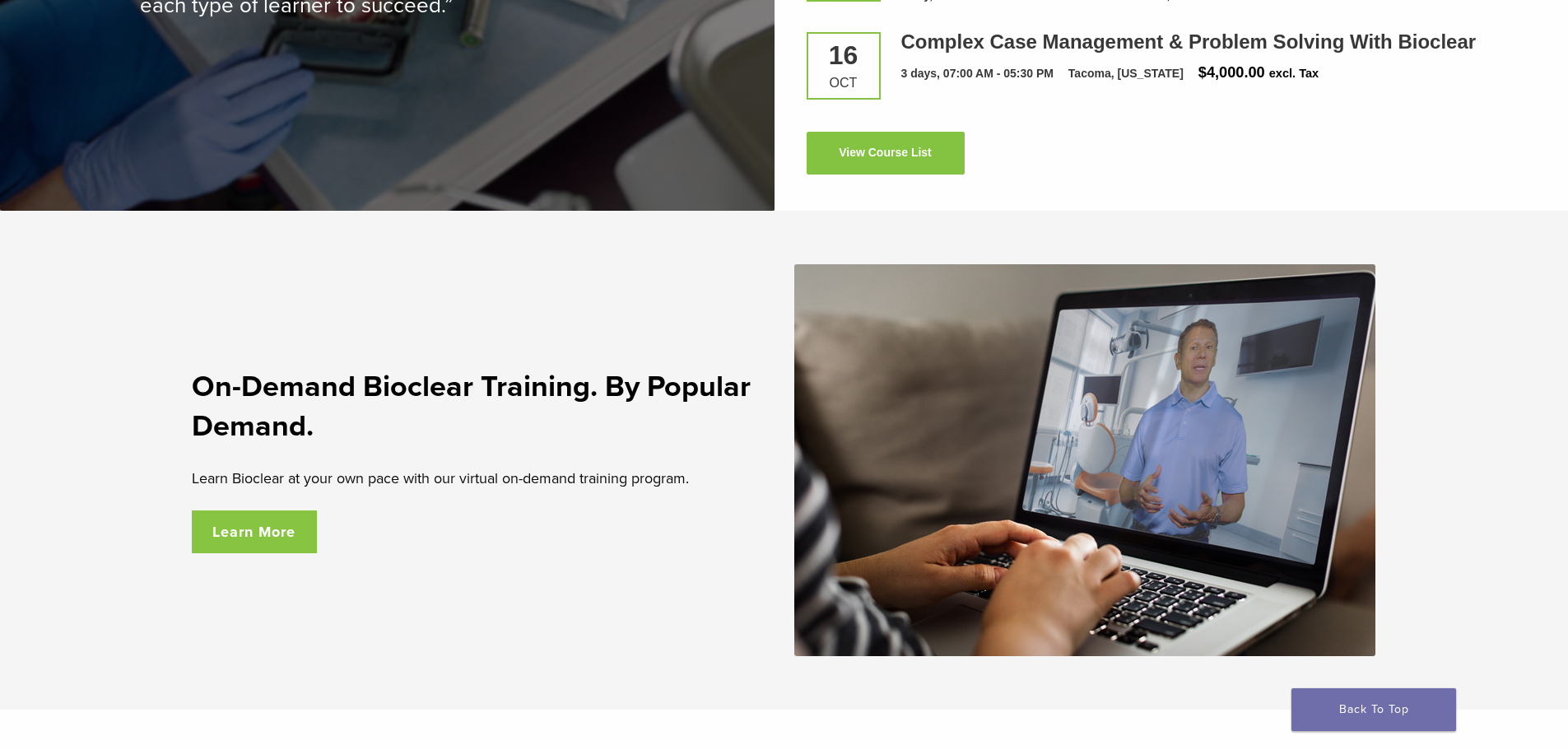
scroll to position [2249, 0]
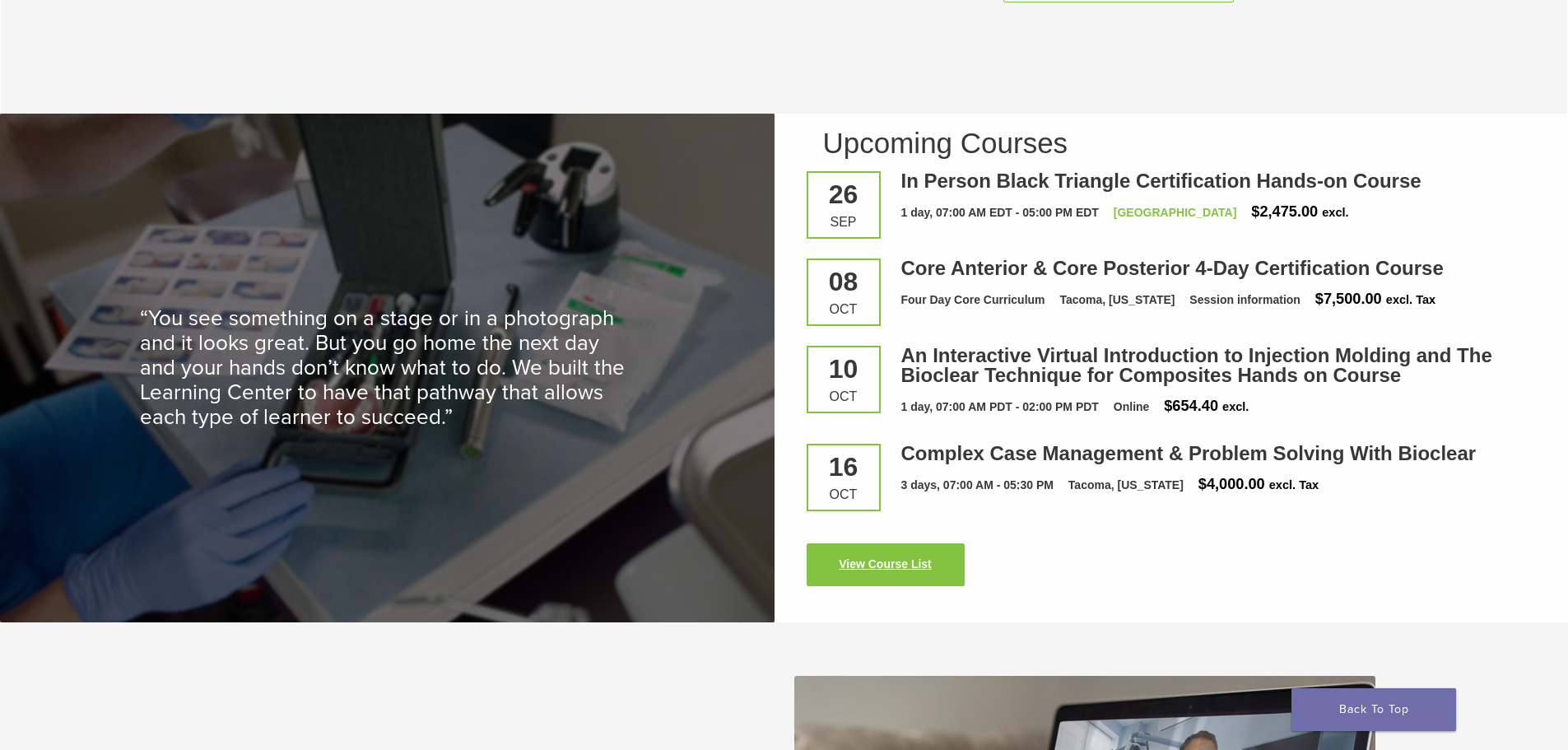
click at [892, 581] on link "View Course List" at bounding box center [886, 564] width 158 height 43
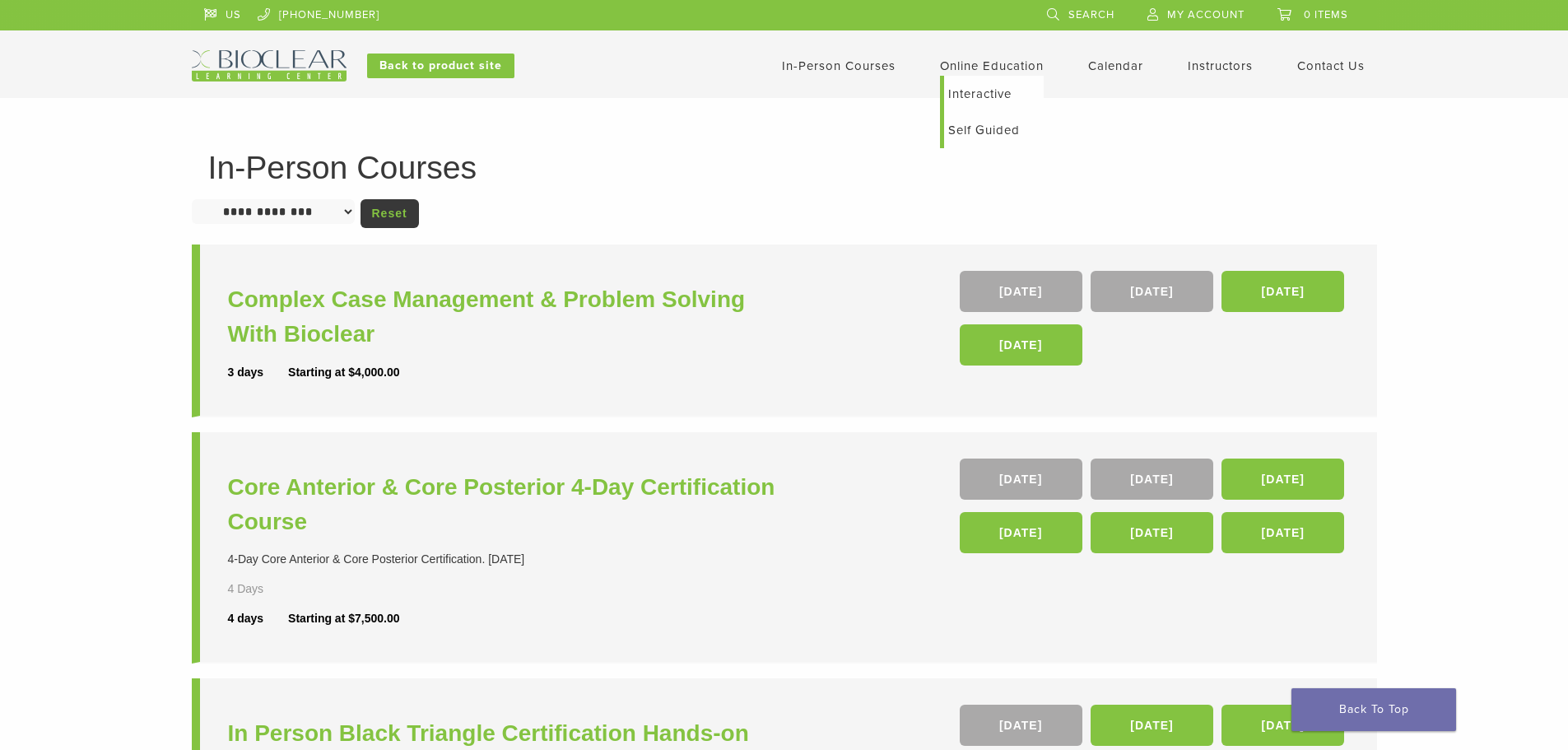
click at [992, 75] on li "Online Education Interactive Self Guided" at bounding box center [991, 66] width 103 height 20
click at [927, 282] on li "Complex Case Management & Problem Solving With Bioclear 3 days Starting at $4,0…" at bounding box center [784, 330] width 1185 height 173
click at [279, 55] on img at bounding box center [269, 66] width 155 height 31
